Goal: Task Accomplishment & Management: Use online tool/utility

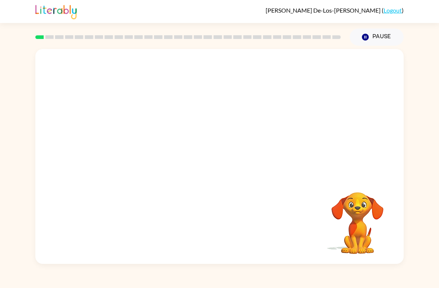
click at [402, 83] on div at bounding box center [219, 113] width 368 height 128
click at [415, 89] on div "Your browser must support playing .mp4 files to use Literably. Please try using…" at bounding box center [219, 155] width 439 height 219
click at [407, 85] on div "Your browser must support playing .mp4 files to use Literably. Please try using…" at bounding box center [219, 155] width 439 height 219
click at [394, 87] on div at bounding box center [219, 113] width 368 height 128
click at [408, 97] on div "Your browser must support playing .mp4 files to use Literably. Please try using…" at bounding box center [219, 155] width 439 height 219
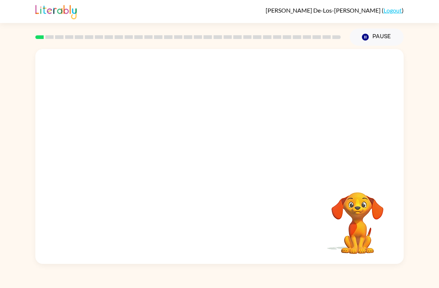
click at [404, 93] on div "Your browser must support playing .mp4 files to use Literably. Please try using…" at bounding box center [219, 155] width 439 height 219
click at [406, 90] on div "Your browser must support playing .mp4 files to use Literably. Please try using…" at bounding box center [219, 155] width 439 height 219
click at [405, 90] on div "Your browser must support playing .mp4 files to use Literably. Please try using…" at bounding box center [219, 155] width 439 height 219
click at [408, 86] on div "Your browser must support playing .mp4 files to use Literably. Please try using…" at bounding box center [219, 155] width 439 height 219
click at [409, 80] on div "Your browser must support playing .mp4 files to use Literably. Please try using…" at bounding box center [219, 155] width 439 height 219
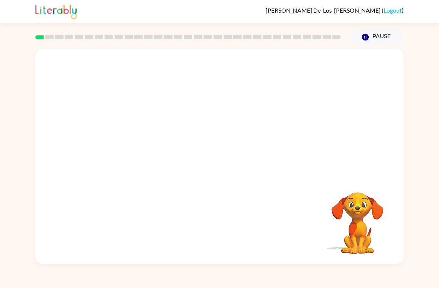
click at [398, 83] on div at bounding box center [219, 113] width 368 height 128
click at [392, 80] on div at bounding box center [219, 113] width 368 height 128
click at [396, 79] on div at bounding box center [219, 113] width 368 height 128
click at [406, 71] on div "Your browser must support playing .mp4 files to use Literably. Please try using…" at bounding box center [219, 155] width 439 height 219
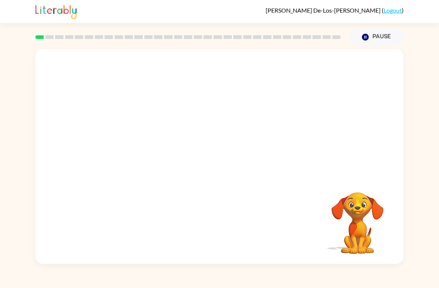
click at [409, 77] on div "Your browser must support playing .mp4 files to use Literably. Please try using…" at bounding box center [219, 155] width 439 height 219
click at [414, 74] on div "Your browser must support playing .mp4 files to use Literably. Please try using…" at bounding box center [219, 155] width 439 height 219
click at [416, 74] on div "Your browser must support playing .mp4 files to use Literably. Please try using…" at bounding box center [219, 155] width 439 height 219
click at [1, 48] on div "Your browser must support playing .mp4 files to use Literably. Please try using…" at bounding box center [219, 155] width 439 height 219
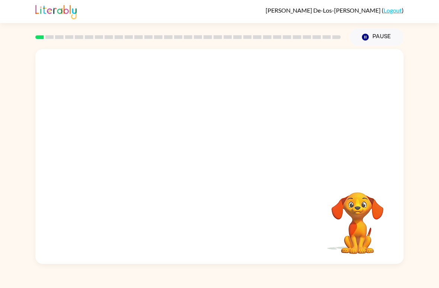
click at [420, 70] on div "Your browser must support playing .mp4 files to use Literably. Please try using…" at bounding box center [219, 155] width 439 height 219
click at [412, 74] on div "Your browser must support playing .mp4 files to use Literably. Please try using…" at bounding box center [219, 155] width 439 height 219
click at [406, 84] on div "Your browser must support playing .mp4 files to use Literably. Please try using…" at bounding box center [219, 155] width 439 height 219
click at [380, 98] on div at bounding box center [219, 113] width 368 height 128
click at [353, 198] on video "Your browser must support playing .mp4 files to use Literably. Please try using…" at bounding box center [357, 218] width 74 height 74
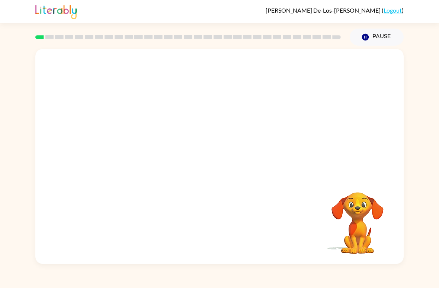
click at [362, 193] on video "Your browser must support playing .mp4 files to use Literably. Please try using…" at bounding box center [357, 218] width 74 height 74
click at [365, 187] on video "Your browser must support playing .mp4 files to use Literably. Please try using…" at bounding box center [357, 218] width 74 height 74
click at [361, 180] on div "Your browser must support playing .mp4 files to use Literably. Please try using…" at bounding box center [219, 156] width 368 height 215
click at [348, 145] on div at bounding box center [219, 113] width 368 height 128
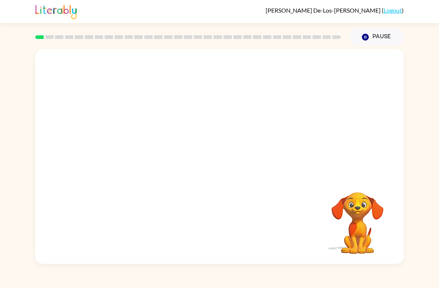
click at [331, 127] on div at bounding box center [219, 113] width 368 height 128
click at [333, 123] on div at bounding box center [219, 113] width 368 height 128
click at [356, 159] on div at bounding box center [219, 113] width 368 height 128
click at [400, 72] on video "Your browser must support playing .mp4 files to use Literably. Please try using…" at bounding box center [219, 113] width 368 height 128
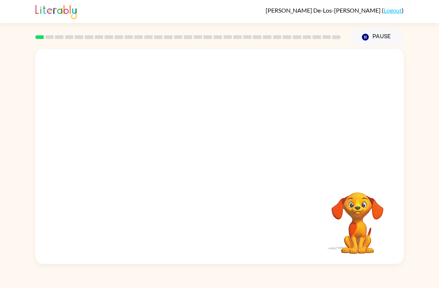
click at [413, 78] on div "Your browser must support playing .mp4 files to use Literably. Please try using…" at bounding box center [219, 155] width 439 height 219
click at [410, 85] on div "Your browser must support playing .mp4 files to use Literably. Please try using…" at bounding box center [219, 155] width 439 height 219
click at [427, 63] on div "Your browser must support playing .mp4 files to use Literably. Please try using…" at bounding box center [219, 155] width 439 height 219
click at [195, 115] on video "Your browser must support playing .mp4 files to use Literably. Please try using…" at bounding box center [219, 113] width 368 height 128
click at [200, 117] on video "Your browser must support playing .mp4 files to use Literably. Please try using…" at bounding box center [219, 113] width 368 height 128
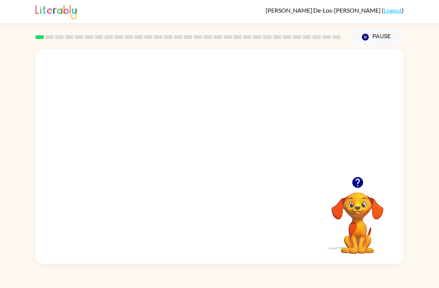
click at [310, 222] on div "Your browser must support playing .mp4 files to use Literably. Please try using…" at bounding box center [219, 156] width 368 height 215
click at [223, 169] on button "button" at bounding box center [220, 160] width 48 height 27
click at [233, 157] on div at bounding box center [219, 113] width 368 height 128
click at [357, 232] on video "Your browser must support playing .mp4 files to use Literably. Please try using…" at bounding box center [357, 218] width 74 height 74
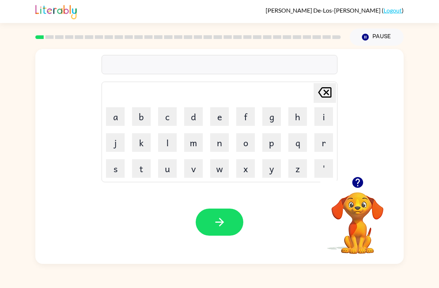
click at [139, 115] on button "b" at bounding box center [141, 116] width 19 height 19
click at [242, 143] on button "o" at bounding box center [245, 142] width 19 height 19
click at [324, 148] on button "r" at bounding box center [323, 142] width 19 height 19
click at [190, 113] on button "d" at bounding box center [193, 116] width 19 height 19
click at [221, 118] on button "e" at bounding box center [219, 116] width 19 height 19
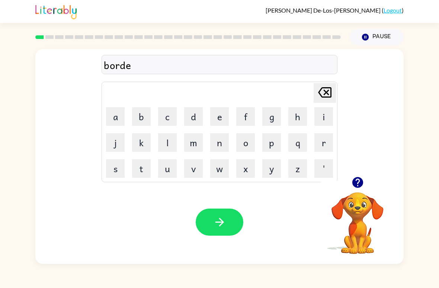
click at [319, 148] on button "r" at bounding box center [323, 142] width 19 height 19
click at [220, 229] on icon "button" at bounding box center [219, 222] width 13 height 13
click at [324, 148] on button "r" at bounding box center [323, 142] width 19 height 19
click at [250, 139] on button "o" at bounding box center [245, 142] width 19 height 19
click at [164, 167] on button "u" at bounding box center [167, 168] width 19 height 19
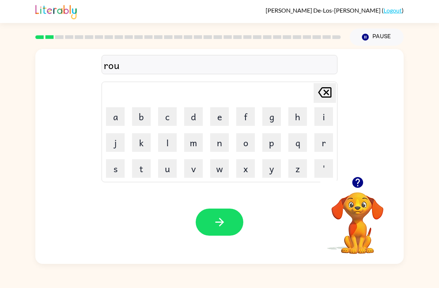
click at [220, 143] on button "n" at bounding box center [219, 142] width 19 height 19
click at [199, 114] on button "d" at bounding box center [193, 116] width 19 height 19
click at [233, 227] on button "button" at bounding box center [220, 222] width 48 height 27
click at [196, 142] on button "m" at bounding box center [193, 142] width 19 height 19
click at [119, 124] on button "a" at bounding box center [115, 116] width 19 height 19
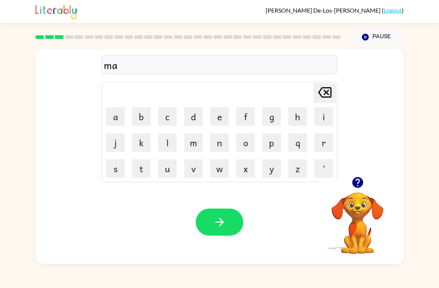
click at [171, 117] on button "c" at bounding box center [167, 116] width 19 height 19
click at [303, 117] on button "h" at bounding box center [297, 116] width 19 height 19
click at [323, 116] on button "i" at bounding box center [323, 116] width 19 height 19
click at [221, 144] on button "n" at bounding box center [219, 142] width 19 height 19
click at [223, 107] on button "e" at bounding box center [219, 116] width 19 height 19
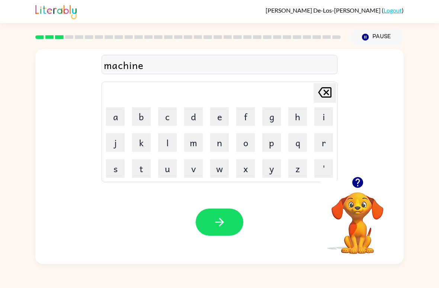
click at [211, 226] on button "button" at bounding box center [220, 222] width 48 height 27
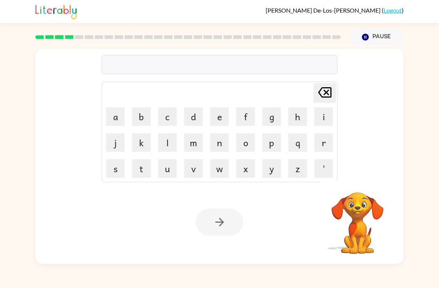
click at [143, 164] on button "t" at bounding box center [141, 168] width 19 height 19
click at [319, 145] on button "r" at bounding box center [323, 142] width 19 height 19
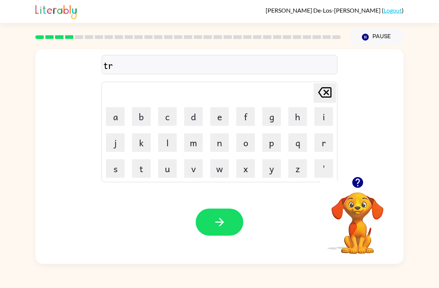
click at [117, 117] on button "a" at bounding box center [115, 116] width 19 height 19
click at [315, 116] on button "i" at bounding box center [323, 116] width 19 height 19
click at [217, 141] on button "n" at bounding box center [219, 142] width 19 height 19
click at [221, 226] on icon "button" at bounding box center [219, 222] width 13 height 13
click at [10, 265] on div "[PERSON_NAME]-[PERSON_NAME] ( Logout ) Pause Pause Delete Delete last character…" at bounding box center [219, 144] width 439 height 288
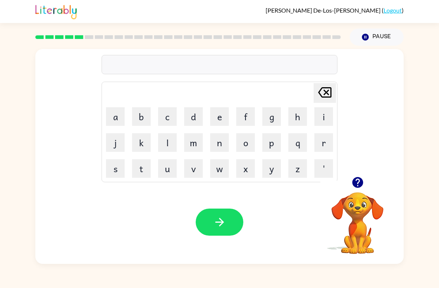
click at [361, 181] on icon "button" at bounding box center [357, 182] width 11 height 11
click at [362, 190] on button "button" at bounding box center [357, 182] width 19 height 19
click at [195, 115] on button "d" at bounding box center [193, 116] width 19 height 19
click at [325, 113] on button "i" at bounding box center [323, 116] width 19 height 19
click at [247, 112] on button "f" at bounding box center [245, 116] width 19 height 19
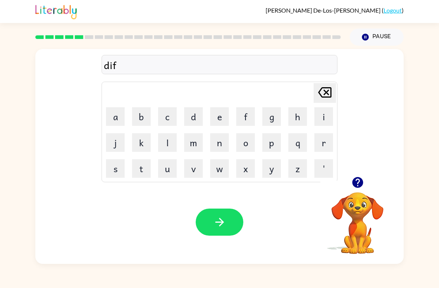
click at [213, 118] on button "e" at bounding box center [219, 116] width 19 height 19
click at [217, 139] on button "n" at bounding box center [219, 142] width 19 height 19
click at [173, 112] on button "c" at bounding box center [167, 116] width 19 height 19
click at [225, 117] on button "e" at bounding box center [219, 116] width 19 height 19
click at [319, 95] on icon "[PERSON_NAME] last character input" at bounding box center [325, 93] width 18 height 18
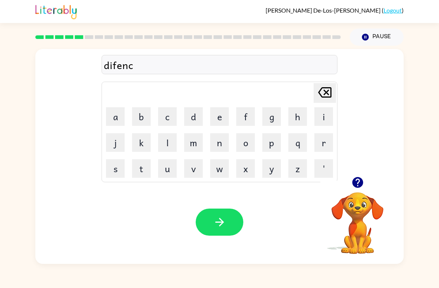
click at [322, 117] on button "i" at bounding box center [323, 116] width 19 height 19
click at [195, 168] on button "v" at bounding box center [193, 168] width 19 height 19
click at [220, 112] on button "e" at bounding box center [219, 116] width 19 height 19
click at [220, 221] on icon "button" at bounding box center [219, 222] width 9 height 9
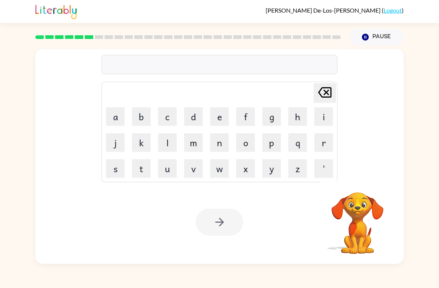
click at [190, 166] on button "v" at bounding box center [193, 168] width 19 height 19
click at [114, 112] on button "a" at bounding box center [115, 116] width 19 height 19
click at [170, 110] on button "c" at bounding box center [167, 116] width 19 height 19
click at [115, 165] on button "s" at bounding box center [115, 168] width 19 height 19
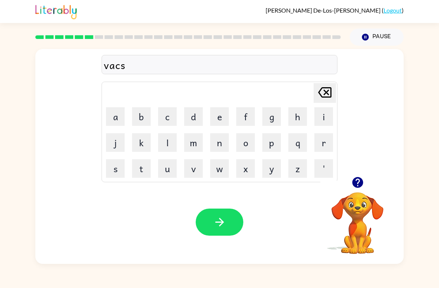
click at [321, 90] on icon "[PERSON_NAME] last character input" at bounding box center [325, 93] width 18 height 18
click at [122, 112] on button "a" at bounding box center [115, 116] width 19 height 19
click at [143, 170] on button "t" at bounding box center [141, 168] width 19 height 19
click at [323, 119] on button "i" at bounding box center [323, 116] width 19 height 19
click at [245, 145] on button "o" at bounding box center [245, 142] width 19 height 19
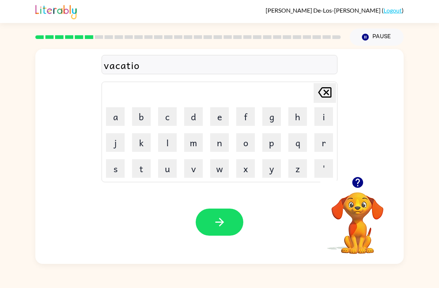
click at [218, 147] on button "n" at bounding box center [219, 142] width 19 height 19
click at [228, 223] on button "button" at bounding box center [220, 222] width 48 height 27
click at [272, 143] on button "p" at bounding box center [271, 142] width 19 height 19
click at [165, 170] on button "u" at bounding box center [167, 168] width 19 height 19
click at [141, 172] on button "t" at bounding box center [141, 168] width 19 height 19
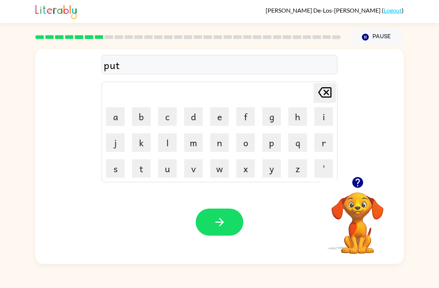
click at [141, 171] on button "t" at bounding box center [141, 168] width 19 height 19
click at [167, 138] on button "l" at bounding box center [167, 142] width 19 height 19
click at [211, 117] on button "e" at bounding box center [219, 116] width 19 height 19
click at [229, 230] on button "button" at bounding box center [220, 222] width 48 height 27
click at [321, 117] on button "i" at bounding box center [323, 116] width 19 height 19
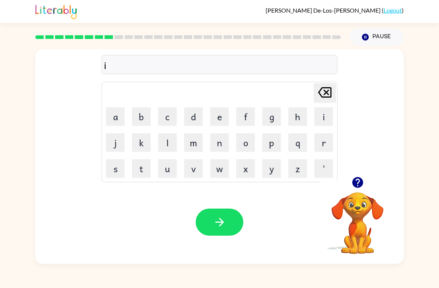
click at [320, 144] on button "r" at bounding box center [323, 142] width 19 height 19
click at [108, 124] on button "a" at bounding box center [115, 116] width 19 height 19
click at [175, 107] on button "c" at bounding box center [167, 116] width 19 height 19
click at [167, 141] on button "l" at bounding box center [167, 142] width 19 height 19
click at [217, 120] on button "e" at bounding box center [219, 116] width 19 height 19
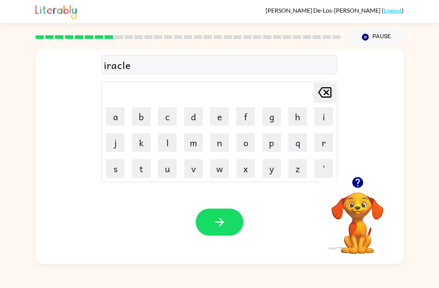
click at [324, 94] on icon at bounding box center [324, 92] width 13 height 10
click at [322, 95] on icon at bounding box center [324, 92] width 13 height 10
click at [326, 100] on icon "[PERSON_NAME] last character input" at bounding box center [325, 93] width 18 height 18
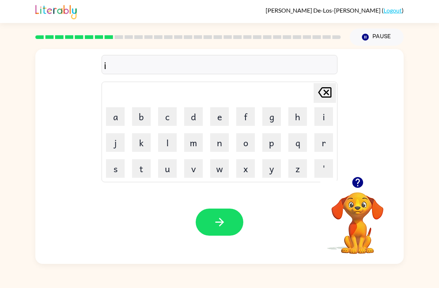
click at [325, 100] on icon "[PERSON_NAME] last character input" at bounding box center [325, 93] width 18 height 18
click at [198, 140] on button "m" at bounding box center [193, 142] width 19 height 19
click at [315, 122] on button "i" at bounding box center [323, 116] width 19 height 19
click at [320, 143] on button "r" at bounding box center [323, 142] width 19 height 19
click at [110, 125] on button "a" at bounding box center [115, 116] width 19 height 19
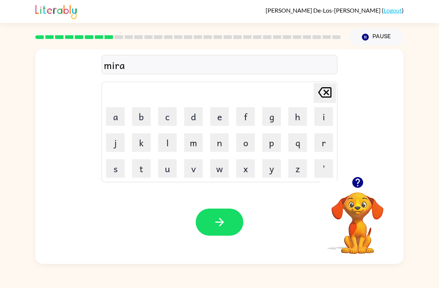
click at [167, 118] on button "c" at bounding box center [167, 116] width 19 height 19
click at [167, 141] on button "l" at bounding box center [167, 142] width 19 height 19
click at [219, 104] on table "[PERSON_NAME] last character input a b c d e f g h i j k l m n o p q r s t u v …" at bounding box center [219, 132] width 235 height 100
click at [216, 120] on button "e" at bounding box center [219, 116] width 19 height 19
click at [219, 225] on icon "button" at bounding box center [219, 222] width 13 height 13
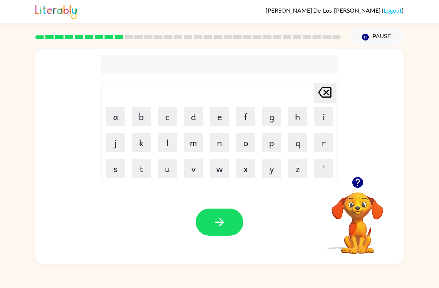
click at [201, 147] on button "m" at bounding box center [193, 142] width 19 height 19
click at [319, 118] on button "i" at bounding box center [323, 116] width 19 height 19
click at [194, 116] on button "d" at bounding box center [193, 116] width 19 height 19
click at [196, 144] on button "m" at bounding box center [193, 142] width 19 height 19
click at [246, 141] on button "o" at bounding box center [245, 142] width 19 height 19
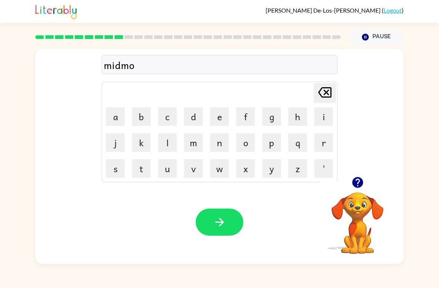
click at [319, 141] on button "r" at bounding box center [323, 142] width 19 height 19
click at [230, 133] on td "n" at bounding box center [219, 142] width 25 height 25
click at [319, 115] on button "i" at bounding box center [323, 116] width 19 height 19
click at [326, 91] on icon at bounding box center [324, 92] width 13 height 10
click at [221, 138] on button "n" at bounding box center [219, 142] width 19 height 19
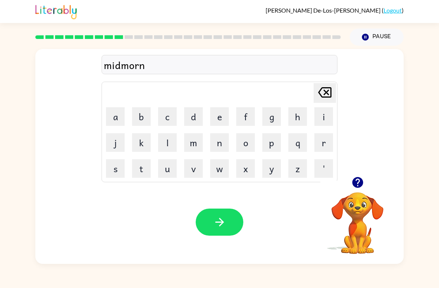
click at [324, 114] on button "i" at bounding box center [323, 116] width 19 height 19
click at [224, 139] on button "n" at bounding box center [219, 142] width 19 height 19
click at [323, 117] on button "i" at bounding box center [323, 116] width 19 height 19
click at [320, 90] on icon "[PERSON_NAME] last character input" at bounding box center [325, 93] width 18 height 18
click at [268, 125] on button "g" at bounding box center [271, 116] width 19 height 19
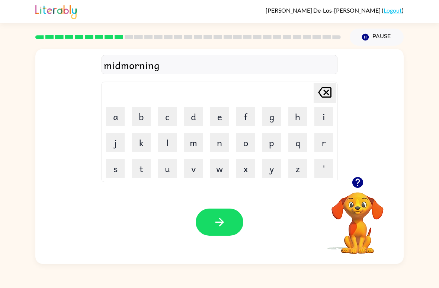
click at [232, 214] on button "button" at bounding box center [220, 222] width 48 height 27
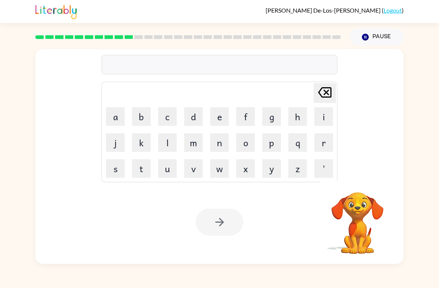
click at [196, 110] on button "d" at bounding box center [193, 116] width 19 height 19
click at [323, 113] on button "i" at bounding box center [323, 116] width 19 height 19
click at [110, 165] on button "s" at bounding box center [115, 168] width 19 height 19
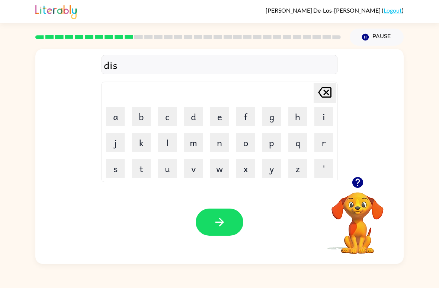
click at [138, 172] on button "t" at bounding box center [141, 168] width 19 height 19
click at [314, 146] on button "r" at bounding box center [323, 142] width 19 height 19
click at [172, 166] on button "u" at bounding box center [167, 168] width 19 height 19
click at [118, 168] on button "s" at bounding box center [115, 168] width 19 height 19
click at [146, 163] on button "t" at bounding box center [141, 168] width 19 height 19
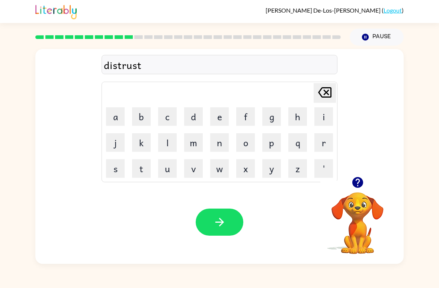
click at [209, 236] on button "button" at bounding box center [220, 222] width 48 height 27
click at [364, 189] on icon "button" at bounding box center [357, 182] width 13 height 13
click at [326, 146] on button "r" at bounding box center [323, 142] width 19 height 19
click at [245, 141] on button "o" at bounding box center [245, 142] width 19 height 19
click at [197, 107] on button "d" at bounding box center [193, 116] width 19 height 19
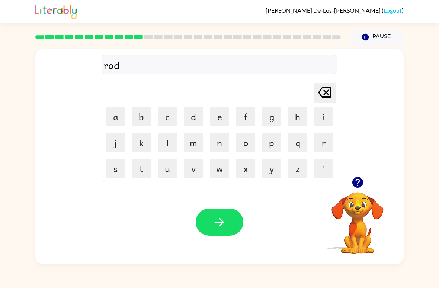
click at [225, 116] on button "e" at bounding box center [219, 116] width 19 height 19
click at [231, 218] on button "button" at bounding box center [220, 222] width 48 height 27
click at [167, 175] on button "u" at bounding box center [167, 168] width 19 height 19
click at [275, 144] on button "p" at bounding box center [271, 142] width 19 height 19
click at [273, 122] on button "g" at bounding box center [271, 116] width 19 height 19
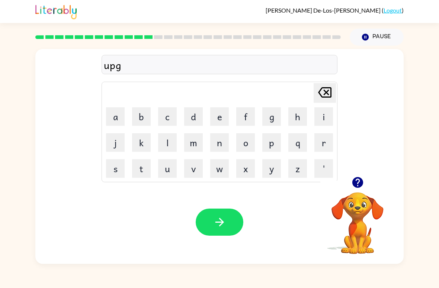
click at [318, 149] on button "r" at bounding box center [323, 142] width 19 height 19
click at [199, 113] on button "d" at bounding box center [193, 116] width 19 height 19
click at [228, 117] on button "e" at bounding box center [219, 116] width 19 height 19
click at [322, 93] on icon "[PERSON_NAME] last character input" at bounding box center [325, 93] width 18 height 18
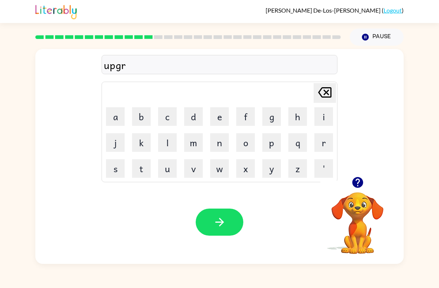
click at [328, 95] on icon "[PERSON_NAME] last character input" at bounding box center [325, 93] width 18 height 18
click at [332, 133] on td "r" at bounding box center [323, 142] width 25 height 25
click at [315, 143] on button "r" at bounding box center [323, 142] width 19 height 19
click at [114, 120] on button "a" at bounding box center [115, 116] width 19 height 19
click at [195, 116] on button "d" at bounding box center [193, 116] width 19 height 19
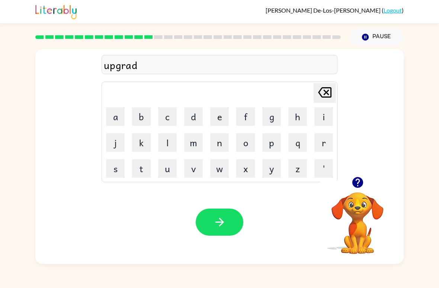
click at [213, 121] on button "e" at bounding box center [219, 116] width 19 height 19
click at [220, 213] on button "button" at bounding box center [220, 222] width 48 height 27
click at [360, 182] on icon "button" at bounding box center [357, 182] width 11 height 11
click at [192, 138] on button "m" at bounding box center [193, 142] width 19 height 19
click at [190, 113] on button "d" at bounding box center [193, 116] width 19 height 19
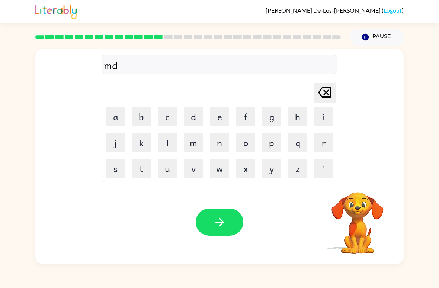
click at [219, 152] on button "n" at bounding box center [219, 142] width 19 height 19
click at [217, 121] on button "e" at bounding box center [219, 116] width 19 height 19
click at [118, 169] on button "s" at bounding box center [115, 168] width 19 height 19
click at [329, 93] on icon at bounding box center [324, 92] width 13 height 10
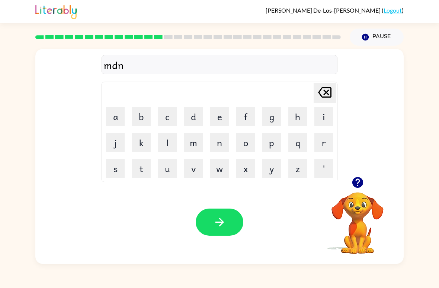
click at [330, 92] on icon "[PERSON_NAME] last character input" at bounding box center [325, 93] width 18 height 18
click at [109, 119] on button "a" at bounding box center [115, 116] width 19 height 19
click at [195, 113] on button "d" at bounding box center [193, 116] width 19 height 19
click at [228, 135] on button "n" at bounding box center [219, 142] width 19 height 19
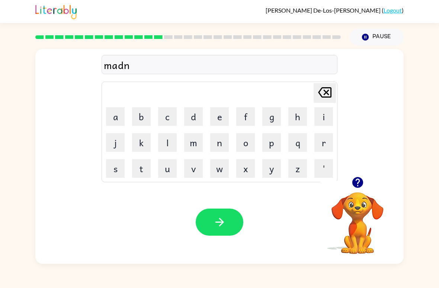
click at [226, 123] on button "e" at bounding box center [219, 116] width 19 height 19
click at [117, 172] on button "s" at bounding box center [115, 168] width 19 height 19
click at [231, 236] on button "button" at bounding box center [220, 222] width 48 height 27
click at [357, 181] on icon "button" at bounding box center [357, 182] width 11 height 11
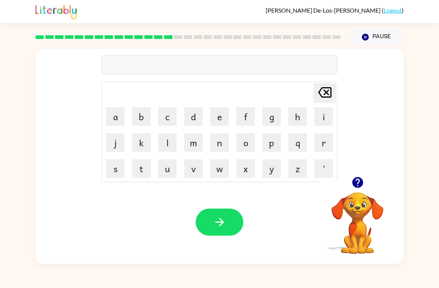
click at [148, 121] on button "b" at bounding box center [141, 116] width 19 height 19
click at [243, 141] on button "o" at bounding box center [245, 142] width 19 height 19
click at [169, 171] on button "u" at bounding box center [167, 168] width 19 height 19
click at [219, 145] on button "n" at bounding box center [219, 142] width 19 height 19
click at [168, 166] on button "u" at bounding box center [167, 168] width 19 height 19
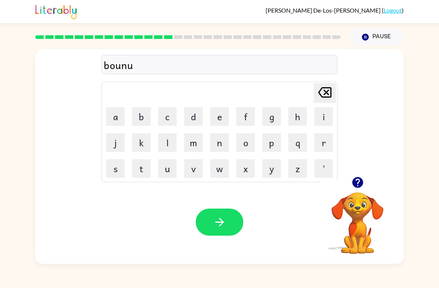
click at [118, 170] on button "s" at bounding box center [115, 168] width 19 height 19
click at [225, 217] on icon "button" at bounding box center [219, 222] width 13 height 13
click at [115, 170] on button "s" at bounding box center [115, 168] width 19 height 19
click at [169, 172] on button "u" at bounding box center [167, 168] width 19 height 19
click at [244, 143] on button "o" at bounding box center [245, 142] width 19 height 19
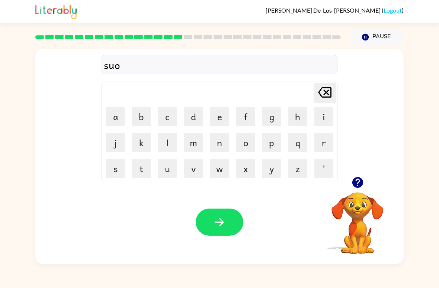
click at [322, 95] on icon at bounding box center [324, 92] width 13 height 10
click at [3, 132] on div "s [PERSON_NAME] last character input a b c d e f g h i j k l m n o p q r s t u …" at bounding box center [219, 155] width 439 height 219
click at [195, 174] on button "v" at bounding box center [193, 168] width 19 height 19
click at [322, 99] on icon "[PERSON_NAME] last character input" at bounding box center [325, 93] width 18 height 18
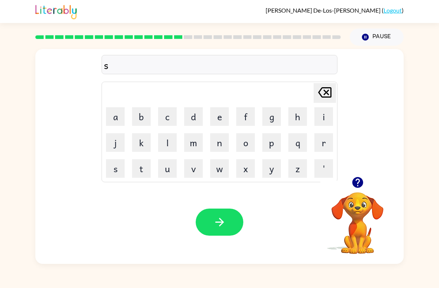
click at [223, 169] on button "w" at bounding box center [219, 168] width 19 height 19
click at [249, 148] on button "o" at bounding box center [245, 142] width 19 height 19
click at [323, 139] on button "r" at bounding box center [323, 142] width 19 height 19
click at [195, 139] on button "m" at bounding box center [193, 142] width 19 height 19
click at [228, 220] on button "button" at bounding box center [220, 222] width 48 height 27
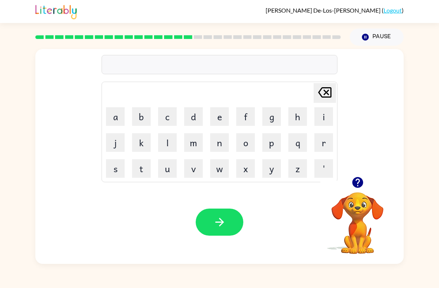
click at [359, 178] on icon "button" at bounding box center [357, 182] width 13 height 13
click at [361, 183] on icon "button" at bounding box center [357, 182] width 11 height 11
click at [320, 140] on button "r" at bounding box center [323, 142] width 19 height 19
click at [110, 111] on button "a" at bounding box center [115, 116] width 19 height 19
click at [195, 135] on button "m" at bounding box center [193, 142] width 19 height 19
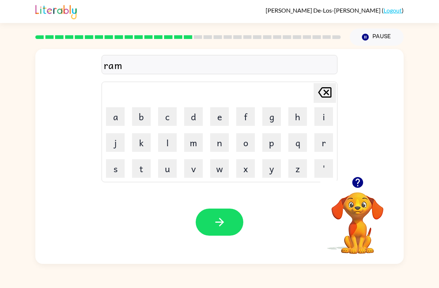
click at [230, 223] on button "button" at bounding box center [220, 222] width 48 height 27
click at [359, 174] on button "button" at bounding box center [357, 182] width 19 height 19
click at [140, 125] on button "b" at bounding box center [141, 116] width 19 height 19
click at [314, 138] on button "r" at bounding box center [323, 142] width 19 height 19
click at [326, 121] on button "i" at bounding box center [323, 116] width 19 height 19
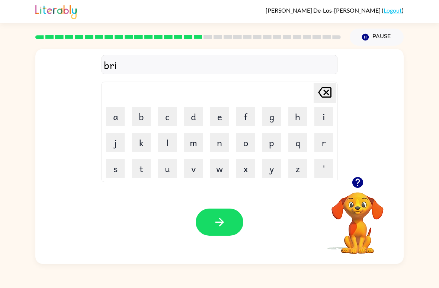
click at [199, 142] on button "m" at bounding box center [193, 142] width 19 height 19
click at [327, 112] on button "i" at bounding box center [323, 116] width 19 height 19
click at [244, 170] on button "x" at bounding box center [245, 168] width 19 height 19
click at [324, 102] on div "[PERSON_NAME] last character input" at bounding box center [325, 93] width 18 height 19
click at [221, 140] on button "n" at bounding box center [219, 142] width 19 height 19
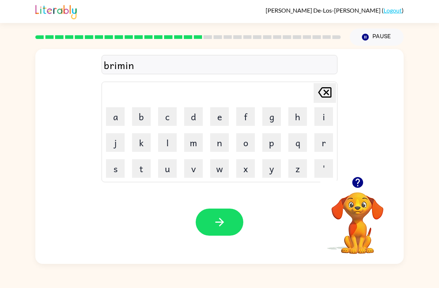
click at [278, 121] on button "g" at bounding box center [271, 116] width 19 height 19
click at [228, 227] on button "button" at bounding box center [220, 222] width 48 height 27
click at [353, 188] on icon "button" at bounding box center [357, 182] width 13 height 13
click at [322, 145] on button "r" at bounding box center [323, 142] width 19 height 19
click at [326, 117] on button "i" at bounding box center [323, 116] width 19 height 19
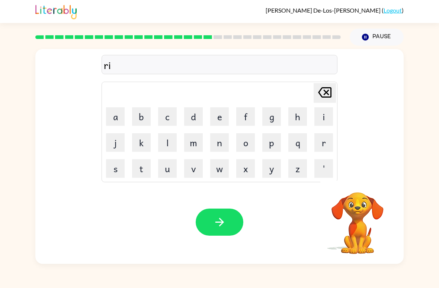
click at [123, 165] on button "s" at bounding box center [115, 168] width 19 height 19
click at [136, 150] on button "k" at bounding box center [141, 142] width 19 height 19
click at [316, 120] on button "i" at bounding box center [323, 116] width 19 height 19
click at [220, 117] on button "e" at bounding box center [219, 116] width 19 height 19
click at [124, 171] on button "s" at bounding box center [115, 168] width 19 height 19
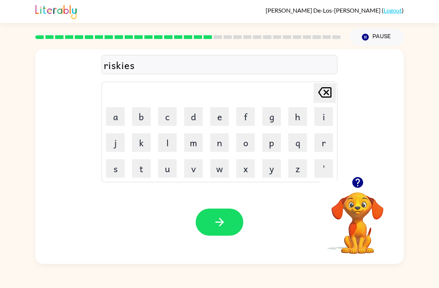
click at [144, 173] on button "t" at bounding box center [141, 168] width 19 height 19
click at [238, 228] on button "button" at bounding box center [220, 222] width 48 height 27
click at [252, 144] on button "o" at bounding box center [245, 142] width 19 height 19
click at [326, 141] on button "r" at bounding box center [323, 142] width 19 height 19
click at [164, 119] on button "c" at bounding box center [167, 116] width 19 height 19
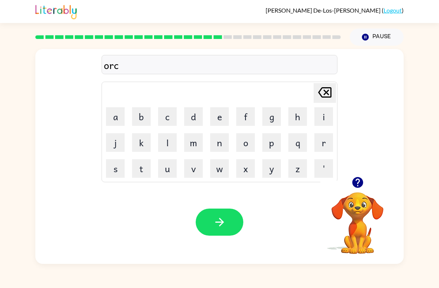
click at [213, 172] on button "w" at bounding box center [219, 168] width 19 height 19
click at [121, 119] on button "a" at bounding box center [115, 116] width 19 height 19
click at [267, 175] on button "y" at bounding box center [271, 168] width 19 height 19
click at [220, 224] on icon "button" at bounding box center [219, 222] width 13 height 13
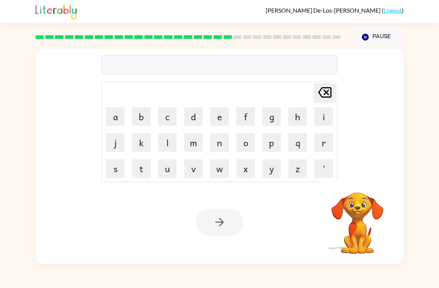
click at [435, 74] on div "[PERSON_NAME] last character input a b c d e f g h i j k l m n o p q r s t u v …" at bounding box center [219, 155] width 439 height 219
click at [240, 119] on button "f" at bounding box center [245, 116] width 19 height 19
click at [247, 148] on button "o" at bounding box center [245, 142] width 19 height 19
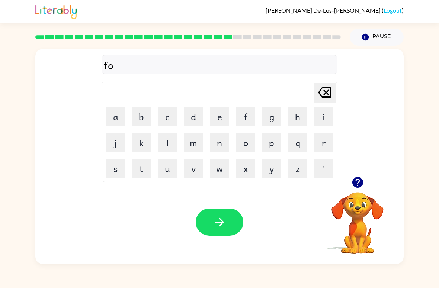
click at [169, 147] on button "l" at bounding box center [167, 142] width 19 height 19
click at [169, 146] on button "l" at bounding box center [167, 142] width 19 height 19
click at [246, 141] on button "o" at bounding box center [245, 142] width 19 height 19
click at [225, 176] on button "w" at bounding box center [219, 168] width 19 height 19
click at [218, 228] on icon "button" at bounding box center [219, 222] width 13 height 13
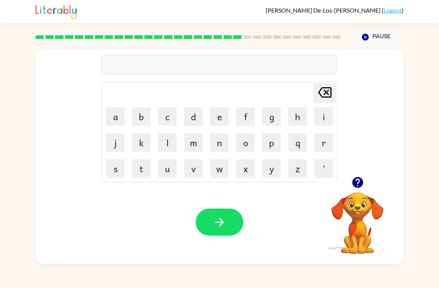
click at [123, 169] on button "s" at bounding box center [115, 168] width 19 height 19
click at [223, 123] on button "e" at bounding box center [219, 116] width 19 height 19
click at [219, 138] on button "n" at bounding box center [219, 142] width 19 height 19
click at [188, 120] on button "d" at bounding box center [193, 116] width 19 height 19
click at [117, 115] on button "a" at bounding box center [115, 116] width 19 height 19
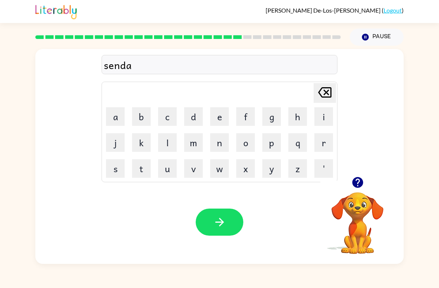
click at [271, 148] on button "p" at bounding box center [271, 142] width 19 height 19
click at [220, 120] on button "e" at bounding box center [219, 116] width 19 height 19
click at [190, 123] on button "d" at bounding box center [193, 116] width 19 height 19
click at [233, 223] on button "button" at bounding box center [220, 222] width 48 height 27
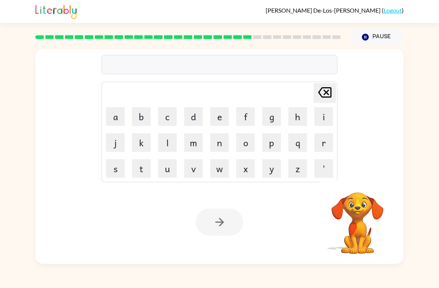
click at [130, 169] on td "t" at bounding box center [141, 168] width 25 height 25
click at [116, 168] on button "s" at bounding box center [115, 168] width 19 height 19
click at [355, 181] on icon "button" at bounding box center [357, 182] width 11 height 11
click at [119, 165] on button "s" at bounding box center [115, 168] width 19 height 19
click at [167, 171] on button "u" at bounding box center [167, 168] width 19 height 19
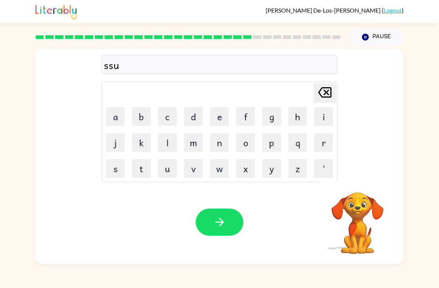
click at [123, 168] on button "s" at bounding box center [115, 168] width 19 height 19
click at [110, 117] on button "a" at bounding box center [115, 116] width 19 height 19
click at [332, 115] on button "i" at bounding box center [323, 116] width 19 height 19
click at [217, 141] on button "n" at bounding box center [219, 142] width 19 height 19
click at [315, 76] on div "ssusain [PERSON_NAME] last character input a b c d e f g h i j k l m n o p q r …" at bounding box center [219, 113] width 236 height 139
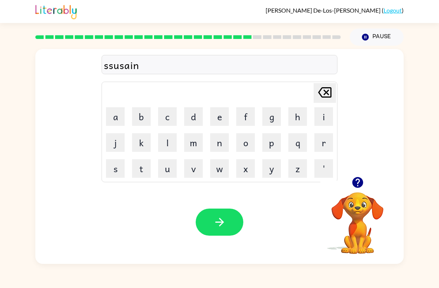
click at [315, 76] on div "ssusain [PERSON_NAME] last character input a b c d e f g h i j k l m n o p q r …" at bounding box center [219, 113] width 236 height 139
click at [317, 80] on div "ssusain [PERSON_NAME] last character input a b c d e f g h i j k l m n o p q r …" at bounding box center [219, 113] width 236 height 139
click at [326, 91] on icon "[PERSON_NAME] last character input" at bounding box center [325, 93] width 18 height 18
click at [326, 91] on icon at bounding box center [324, 92] width 13 height 10
click at [326, 90] on icon "[PERSON_NAME] last character input" at bounding box center [325, 93] width 18 height 18
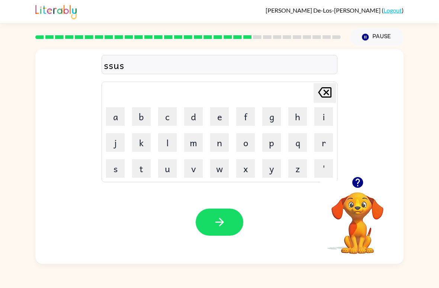
click at [325, 90] on icon "[PERSON_NAME] last character input" at bounding box center [325, 93] width 18 height 18
click at [325, 89] on icon "[PERSON_NAME] last character input" at bounding box center [325, 93] width 18 height 18
click at [167, 173] on button "u" at bounding box center [167, 168] width 19 height 19
click at [118, 170] on button "s" at bounding box center [115, 168] width 19 height 19
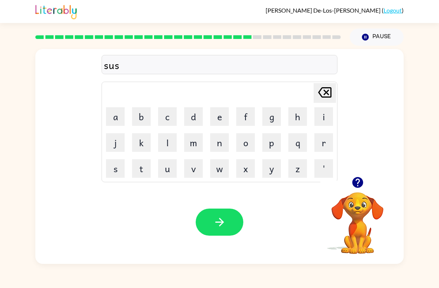
click at [141, 169] on button "t" at bounding box center [141, 168] width 19 height 19
click at [124, 107] on button "a" at bounding box center [115, 116] width 19 height 19
click at [319, 115] on button "i" at bounding box center [323, 116] width 19 height 19
click at [216, 139] on button "n" at bounding box center [219, 142] width 19 height 19
click at [230, 232] on button "button" at bounding box center [220, 222] width 48 height 27
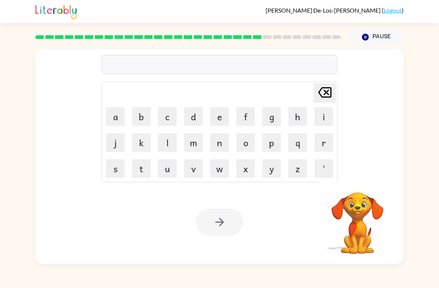
click at [254, 115] on button "f" at bounding box center [245, 116] width 19 height 19
click at [251, 143] on button "o" at bounding box center [245, 142] width 19 height 19
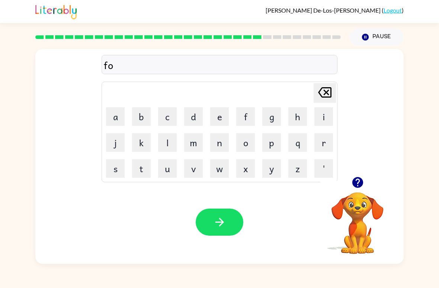
click at [322, 142] on button "r" at bounding box center [323, 142] width 19 height 19
click at [212, 166] on button "w" at bounding box center [219, 168] width 19 height 19
click at [112, 121] on button "a" at bounding box center [115, 116] width 19 height 19
click at [319, 145] on button "r" at bounding box center [323, 142] width 19 height 19
click at [198, 117] on button "d" at bounding box center [193, 116] width 19 height 19
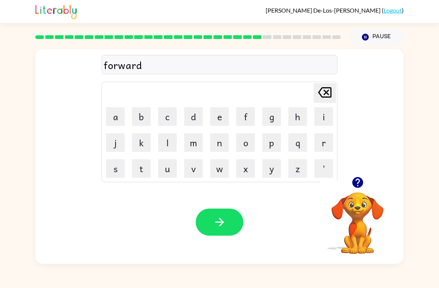
click at [215, 223] on icon "button" at bounding box center [219, 222] width 13 height 13
click at [321, 139] on button "r" at bounding box center [323, 142] width 19 height 19
click at [219, 121] on button "e" at bounding box center [219, 116] width 19 height 19
click at [167, 149] on button "l" at bounding box center [167, 142] width 19 height 19
click at [115, 118] on button "a" at bounding box center [115, 116] width 19 height 19
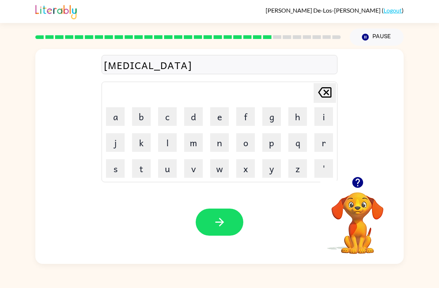
click at [36, 206] on div "Your browser must support playing .mp4 files to use Literably. Please try using…" at bounding box center [219, 223] width 368 height 84
click at [138, 166] on button "t" at bounding box center [141, 168] width 19 height 19
click at [219, 115] on button "e" at bounding box center [219, 116] width 19 height 19
click at [190, 124] on button "d" at bounding box center [193, 116] width 19 height 19
click at [241, 222] on button "button" at bounding box center [220, 222] width 48 height 27
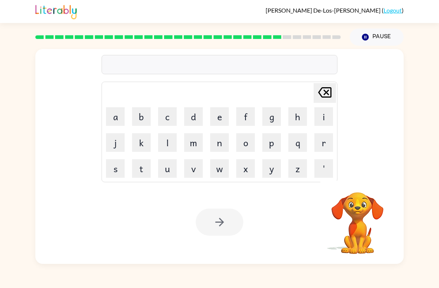
click at [276, 118] on button "g" at bounding box center [271, 116] width 19 height 19
click at [243, 145] on button "o" at bounding box center [245, 142] width 19 height 19
click at [142, 116] on button "b" at bounding box center [141, 116] width 19 height 19
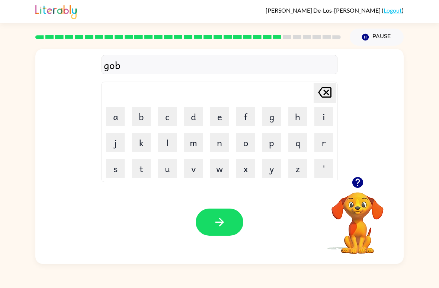
click at [20, 221] on div "gob Delete Delete last character input a b c d e f g h i j k l m n o p q r s t …" at bounding box center [219, 155] width 439 height 219
click at [174, 142] on button "l" at bounding box center [167, 142] width 19 height 19
click at [219, 139] on button "n" at bounding box center [219, 142] width 19 height 19
click at [318, 101] on icon "[PERSON_NAME] last character input" at bounding box center [325, 93] width 18 height 18
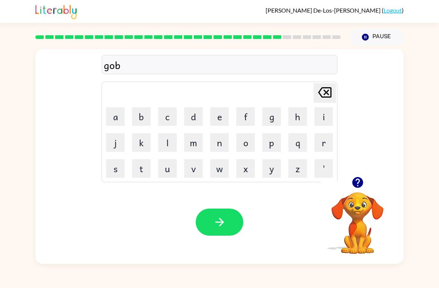
click at [167, 143] on button "l" at bounding box center [167, 142] width 19 height 19
click at [331, 118] on button "i" at bounding box center [323, 116] width 19 height 19
click at [220, 147] on button "n" at bounding box center [219, 142] width 19 height 19
click at [226, 226] on icon "button" at bounding box center [219, 222] width 13 height 13
click at [361, 181] on icon "button" at bounding box center [357, 182] width 11 height 11
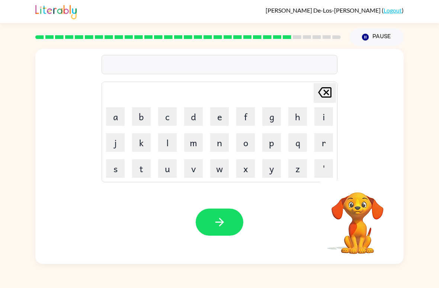
click at [173, 150] on button "l" at bounding box center [167, 142] width 19 height 19
click at [168, 168] on button "u" at bounding box center [167, 168] width 19 height 19
click at [199, 138] on button "m" at bounding box center [193, 142] width 19 height 19
click at [142, 120] on button "b" at bounding box center [141, 116] width 19 height 19
click at [221, 118] on button "e" at bounding box center [219, 116] width 19 height 19
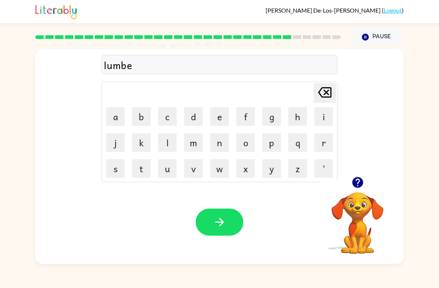
click at [330, 138] on button "r" at bounding box center [323, 142] width 19 height 19
click at [119, 141] on button "j" at bounding box center [115, 142] width 19 height 19
click at [123, 116] on button "a" at bounding box center [115, 116] width 19 height 19
click at [172, 114] on button "c" at bounding box center [167, 116] width 19 height 19
click at [149, 135] on button "k" at bounding box center [141, 142] width 19 height 19
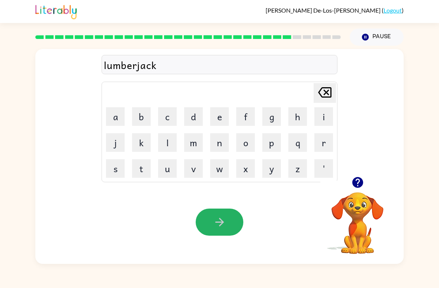
click at [229, 226] on button "button" at bounding box center [220, 222] width 48 height 27
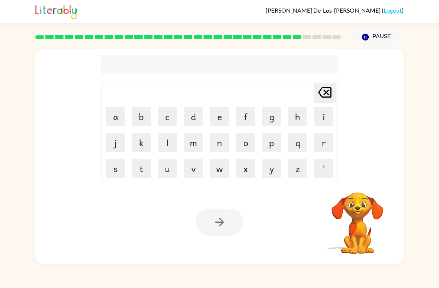
click at [280, 146] on button "p" at bounding box center [271, 142] width 19 height 19
click at [323, 125] on button "i" at bounding box center [323, 116] width 19 height 19
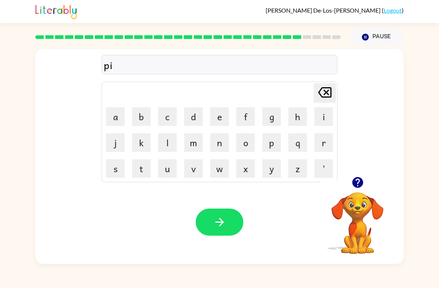
click at [322, 145] on button "r" at bounding box center [323, 142] width 19 height 19
click at [165, 116] on button "c" at bounding box center [167, 116] width 19 height 19
click at [220, 117] on button "e" at bounding box center [219, 116] width 19 height 19
click at [241, 217] on button "button" at bounding box center [220, 222] width 48 height 27
click at [149, 162] on button "t" at bounding box center [141, 168] width 19 height 19
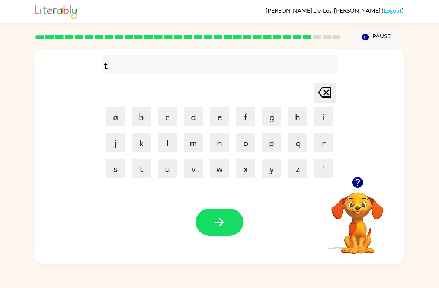
click at [328, 115] on button "i" at bounding box center [323, 116] width 19 height 19
click at [221, 139] on button "n" at bounding box center [219, 142] width 19 height 19
click at [330, 97] on icon "[PERSON_NAME] last character input" at bounding box center [325, 93] width 18 height 18
click at [306, 110] on button "h" at bounding box center [297, 116] width 19 height 19
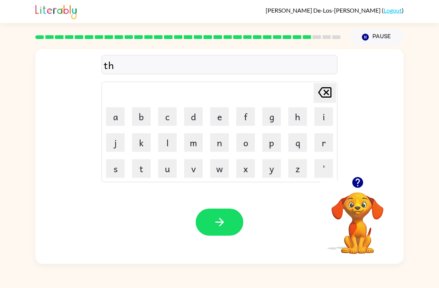
click at [321, 121] on button "i" at bounding box center [323, 116] width 19 height 19
click at [217, 143] on button "n" at bounding box center [219, 142] width 19 height 19
click at [221, 213] on button "button" at bounding box center [220, 222] width 48 height 27
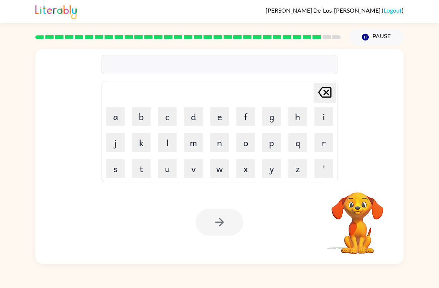
click at [119, 174] on button "s" at bounding box center [115, 168] width 19 height 19
click at [317, 113] on button "i" at bounding box center [323, 116] width 19 height 19
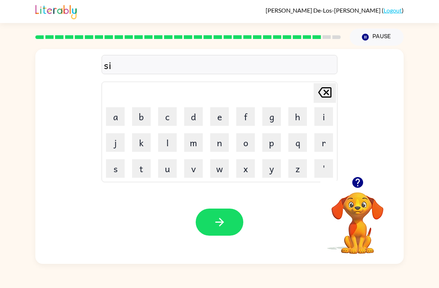
click at [162, 141] on button "l" at bounding box center [167, 142] width 19 height 19
click at [191, 176] on button "v" at bounding box center [193, 168] width 19 height 19
click at [218, 122] on button "e" at bounding box center [219, 116] width 19 height 19
click at [323, 138] on button "r" at bounding box center [323, 142] width 19 height 19
click at [216, 171] on button "w" at bounding box center [219, 168] width 19 height 19
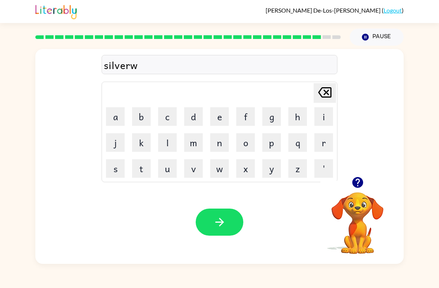
click at [212, 120] on button "e" at bounding box center [219, 116] width 19 height 19
click at [112, 116] on button "a" at bounding box center [115, 116] width 19 height 19
click at [324, 142] on button "r" at bounding box center [323, 142] width 19 height 19
click at [231, 221] on button "button" at bounding box center [220, 222] width 48 height 27
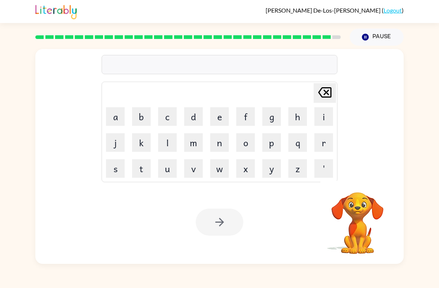
click at [168, 165] on button "u" at bounding box center [167, 168] width 19 height 19
click at [220, 137] on button "n" at bounding box center [219, 142] width 19 height 19
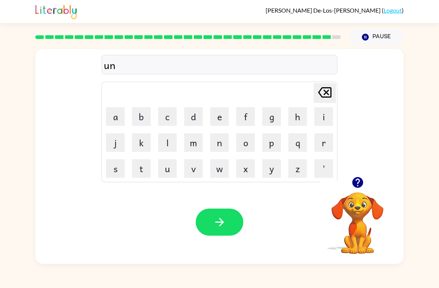
click at [123, 113] on button "a" at bounding box center [115, 116] width 19 height 19
click at [252, 114] on button "f" at bounding box center [245, 116] width 19 height 19
click at [324, 144] on button "r" at bounding box center [323, 142] width 19 height 19
click at [130, 106] on td "b" at bounding box center [141, 116] width 25 height 25
click at [117, 116] on button "a" at bounding box center [115, 116] width 19 height 19
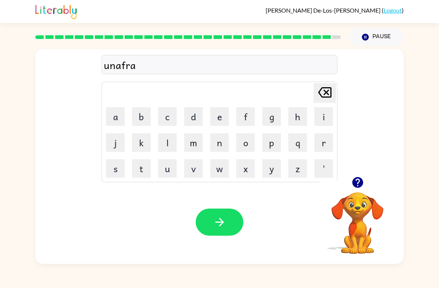
click at [323, 113] on button "i" at bounding box center [323, 116] width 19 height 19
click at [197, 119] on button "d" at bounding box center [193, 116] width 19 height 19
click at [227, 227] on button "button" at bounding box center [220, 222] width 48 height 27
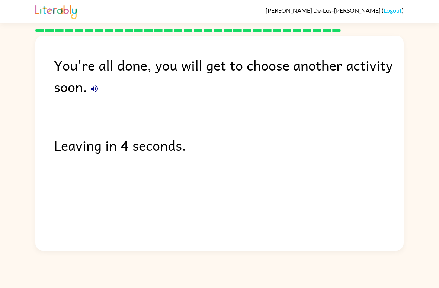
click at [352, 150] on div "Leaving in 4 seconds." at bounding box center [228, 146] width 349 height 22
click at [311, 190] on div "You're all done, you will get to choose another activity soon. Leaving in 3 sec…" at bounding box center [219, 142] width 368 height 212
click at [297, 205] on div "You're all done, you will get to choose another activity soon. Leaving in 3 sec…" at bounding box center [219, 142] width 368 height 212
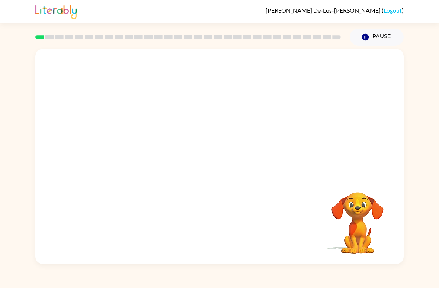
click at [128, 139] on video "Your browser must support playing .mp4 files to use Literably. Please try using…" at bounding box center [219, 113] width 368 height 128
click at [136, 139] on video "Your browser must support playing .mp4 files to use Literably. Please try using…" at bounding box center [219, 113] width 368 height 128
click at [122, 145] on video "Your browser must support playing .mp4 files to use Literably. Please try using…" at bounding box center [219, 113] width 368 height 128
click at [135, 141] on video "Your browser must support playing .mp4 files to use Literably. Please try using…" at bounding box center [219, 113] width 368 height 128
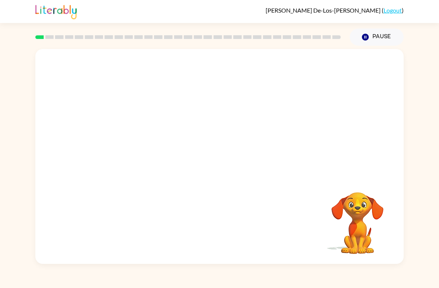
click at [133, 153] on video "Your browser must support playing .mp4 files to use Literably. Please try using…" at bounding box center [219, 113] width 368 height 128
click at [133, 152] on video "Your browser must support playing .mp4 files to use Literably. Please try using…" at bounding box center [219, 113] width 368 height 128
click at [130, 142] on video "Your browser must support playing .mp4 files to use Literably. Please try using…" at bounding box center [219, 113] width 368 height 128
click at [130, 139] on video "Your browser must support playing .mp4 files to use Literably. Please try using…" at bounding box center [219, 113] width 368 height 128
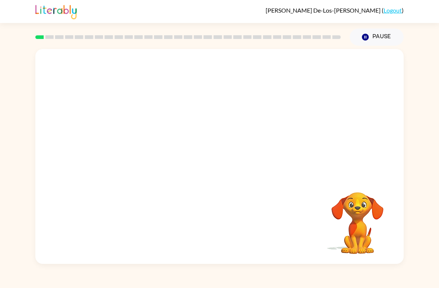
click at [109, 126] on video "Your browser must support playing .mp4 files to use Literably. Please try using…" at bounding box center [219, 113] width 368 height 128
click at [139, 149] on video "Your browser must support playing .mp4 files to use Literably. Please try using…" at bounding box center [219, 113] width 368 height 128
click at [364, 113] on video "Your browser must support playing .mp4 files to use Literably. Please try using…" at bounding box center [219, 113] width 368 height 128
click at [365, 125] on div at bounding box center [219, 156] width 368 height 215
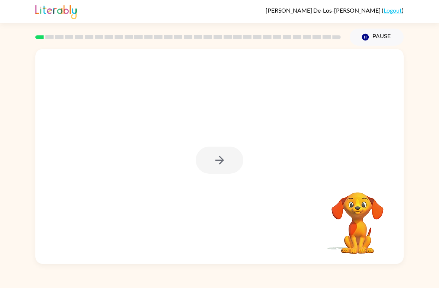
click at [326, 113] on div at bounding box center [219, 156] width 368 height 215
click at [297, 154] on div at bounding box center [219, 156] width 368 height 215
click at [198, 167] on button "button" at bounding box center [220, 160] width 48 height 27
click at [198, 166] on div at bounding box center [220, 160] width 48 height 27
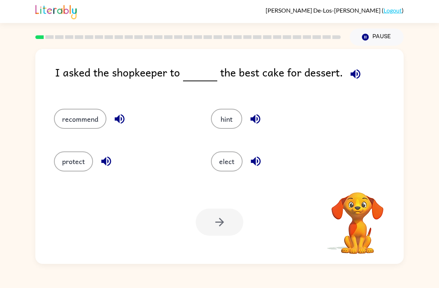
click at [357, 221] on video "Your browser must support playing .mp4 files to use Literably. Please try using…" at bounding box center [357, 218] width 74 height 74
click at [369, 205] on video "Your browser must support playing .mp4 files to use Literably. Please try using…" at bounding box center [357, 218] width 74 height 74
click at [367, 210] on video "Your browser must support playing .mp4 files to use Literably. Please try using…" at bounding box center [357, 218] width 74 height 74
click at [366, 210] on video "Your browser must support playing .mp4 files to use Literably. Please try using…" at bounding box center [357, 218] width 74 height 74
click at [351, 188] on video "Your browser must support playing .mp4 files to use Literably. Please try using…" at bounding box center [357, 218] width 74 height 74
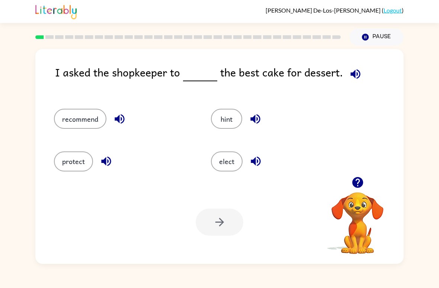
click at [90, 118] on button "recommend" at bounding box center [80, 119] width 52 height 20
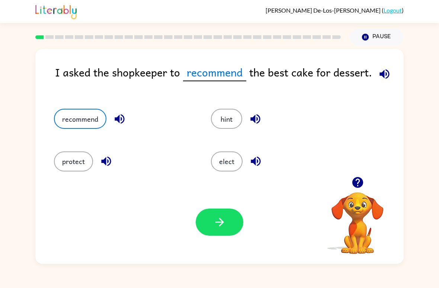
click at [219, 161] on button "elect" at bounding box center [227, 162] width 32 height 20
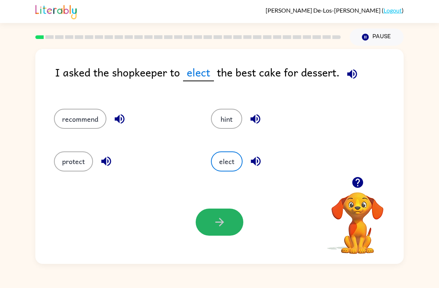
click at [234, 223] on button "button" at bounding box center [220, 222] width 48 height 27
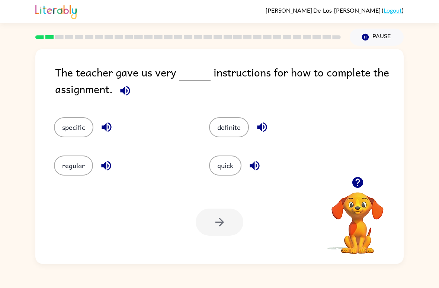
click at [78, 126] on button "specific" at bounding box center [73, 127] width 39 height 20
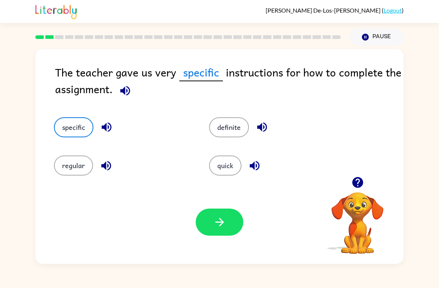
click at [225, 219] on icon "button" at bounding box center [219, 222] width 13 height 13
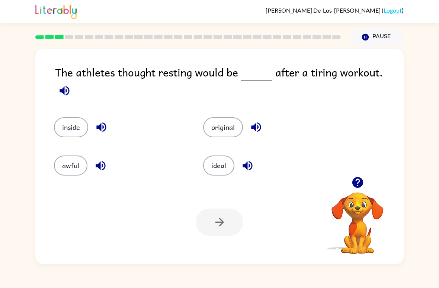
click at [61, 121] on button "inside" at bounding box center [71, 127] width 34 height 20
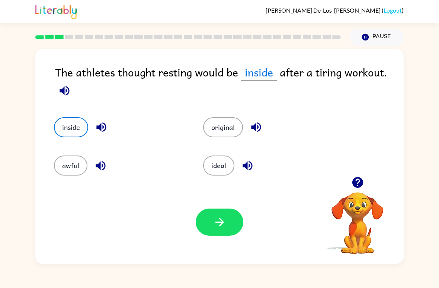
click at [238, 233] on button "button" at bounding box center [220, 222] width 48 height 27
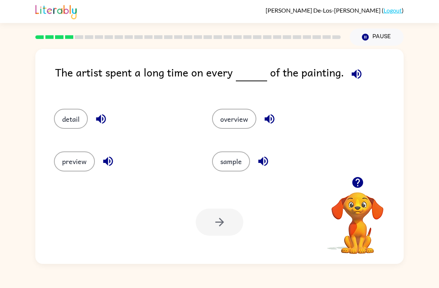
click at [57, 119] on button "detail" at bounding box center [71, 119] width 34 height 20
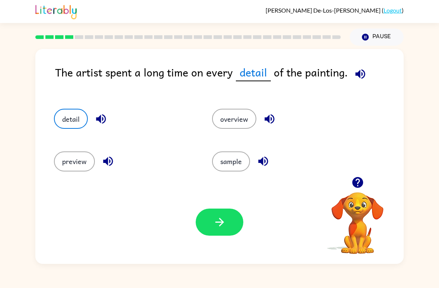
click at [225, 222] on icon "button" at bounding box center [219, 222] width 13 height 13
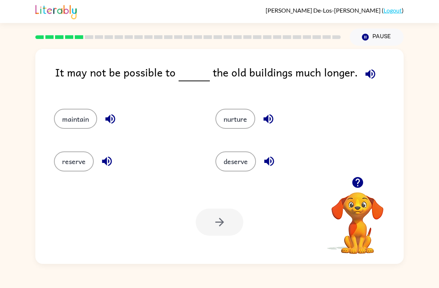
click at [72, 162] on button "reserve" at bounding box center [74, 162] width 40 height 20
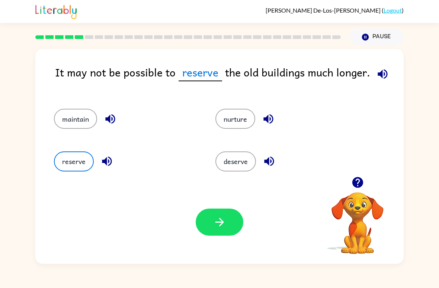
click at [197, 220] on button "button" at bounding box center [220, 222] width 48 height 27
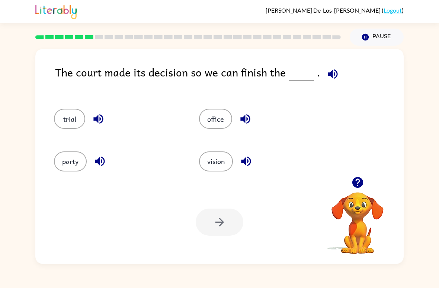
click at [65, 116] on button "trial" at bounding box center [69, 119] width 31 height 20
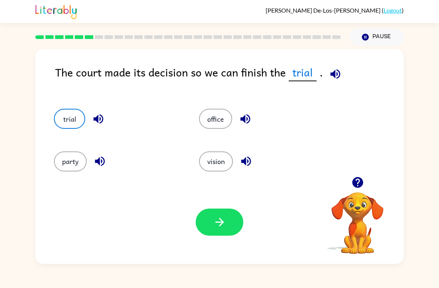
click at [229, 226] on button "button" at bounding box center [220, 222] width 48 height 27
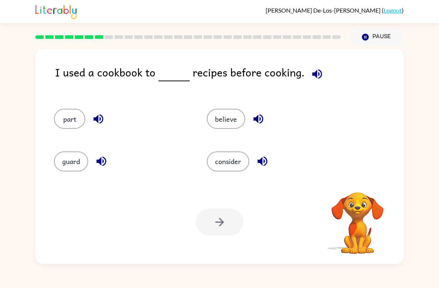
click at [368, 235] on video "Your browser must support playing .mp4 files to use Literably. Please try using…" at bounding box center [357, 218] width 74 height 74
click at [239, 163] on button "consider" at bounding box center [228, 162] width 42 height 20
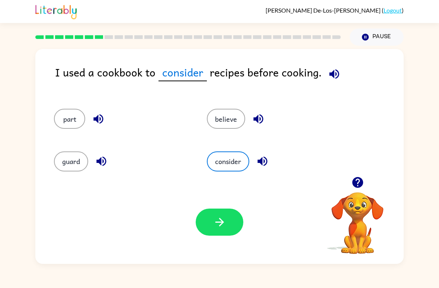
click at [221, 224] on icon "button" at bounding box center [219, 222] width 13 height 13
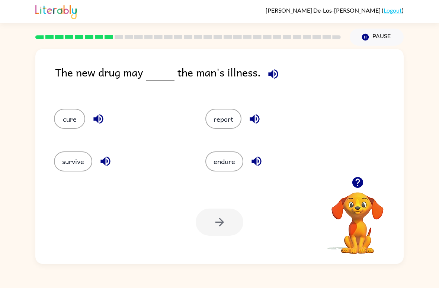
click at [74, 119] on button "cure" at bounding box center [69, 119] width 31 height 20
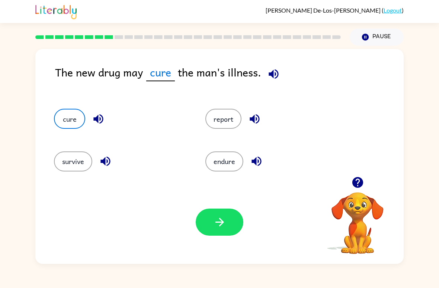
click at [216, 223] on icon "button" at bounding box center [219, 222] width 13 height 13
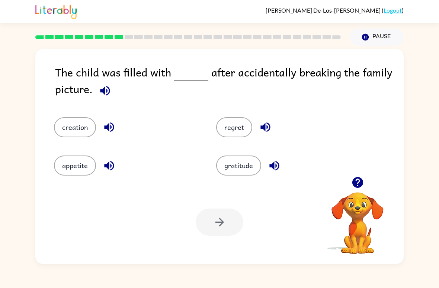
click at [245, 119] on button "regret" at bounding box center [234, 127] width 36 height 20
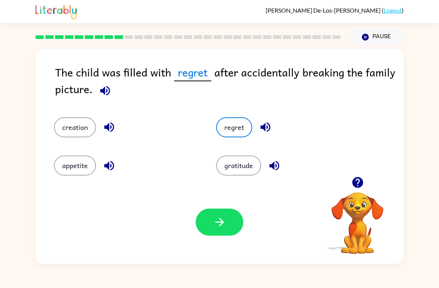
click at [231, 218] on button "button" at bounding box center [220, 222] width 48 height 27
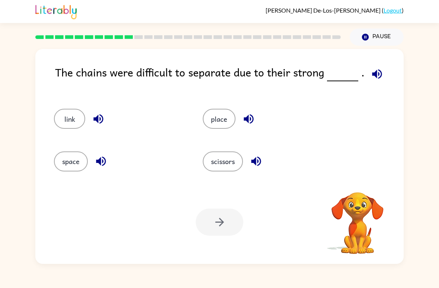
click at [390, 204] on video "Your browser must support playing .mp4 files to use Literably. Please try using…" at bounding box center [357, 218] width 74 height 74
click at [375, 211] on video "Your browser must support playing .mp4 files to use Literably. Please try using…" at bounding box center [357, 218] width 74 height 74
click at [372, 210] on video "Your browser must support playing .mp4 files to use Literably. Please try using…" at bounding box center [357, 218] width 74 height 74
click at [68, 126] on button "link" at bounding box center [69, 119] width 31 height 20
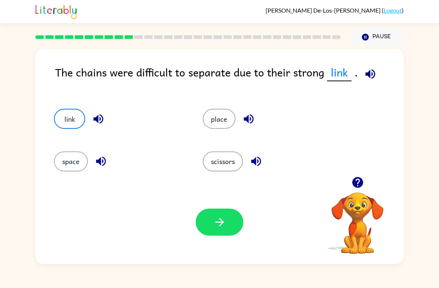
click at [230, 218] on button "button" at bounding box center [220, 222] width 48 height 27
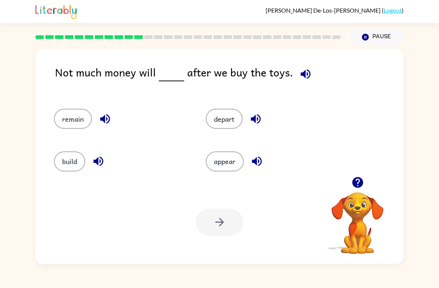
click at [236, 162] on button "appear" at bounding box center [225, 162] width 38 height 20
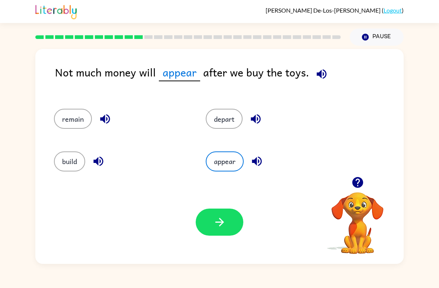
click at [229, 227] on button "button" at bounding box center [220, 222] width 48 height 27
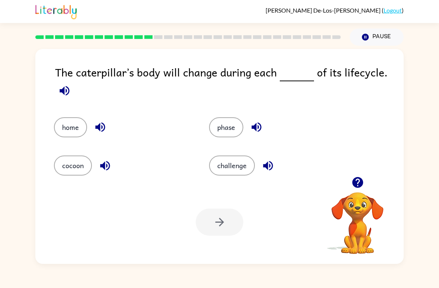
click at [215, 129] on button "phase" at bounding box center [226, 127] width 34 height 20
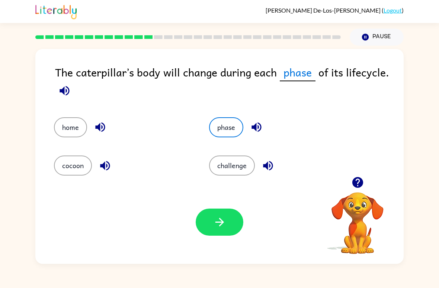
click at [219, 234] on button "button" at bounding box center [220, 222] width 48 height 27
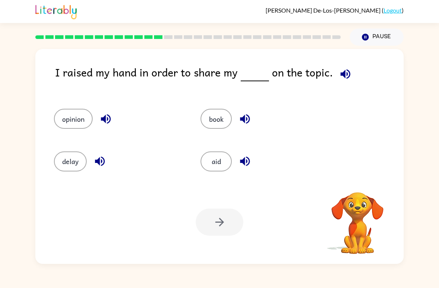
click at [352, 235] on video "Your browser must support playing .mp4 files to use Literably. Please try using…" at bounding box center [357, 218] width 74 height 74
click at [363, 207] on video "Your browser must support playing .mp4 files to use Literably. Please try using…" at bounding box center [357, 218] width 74 height 74
click at [371, 228] on video "Your browser must support playing .mp4 files to use Literably. Please try using…" at bounding box center [357, 218] width 74 height 74
click at [376, 230] on video "Your browser must support playing .mp4 files to use Literably. Please try using…" at bounding box center [357, 218] width 74 height 74
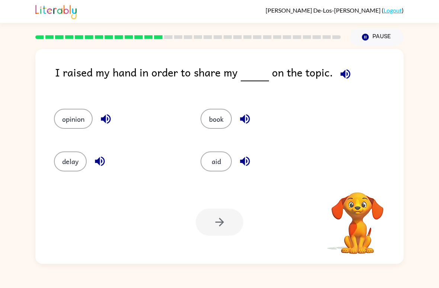
click at [378, 226] on video "Your browser must support playing .mp4 files to use Literably. Please try using…" at bounding box center [357, 218] width 74 height 74
click at [69, 123] on button "opinion" at bounding box center [73, 119] width 39 height 20
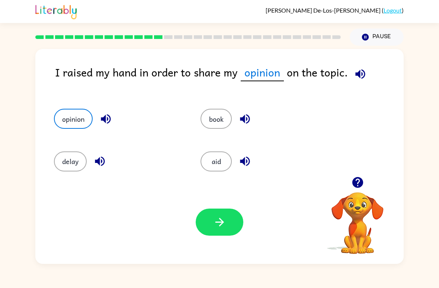
click at [213, 231] on button "button" at bounding box center [220, 222] width 48 height 27
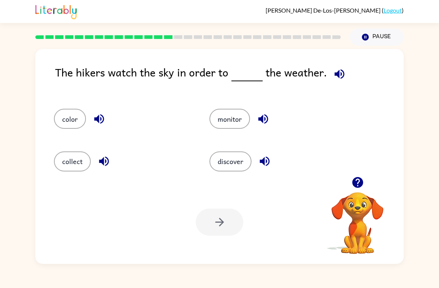
click at [230, 171] on button "discover" at bounding box center [230, 162] width 42 height 20
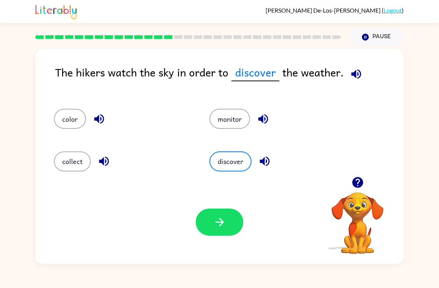
click at [229, 225] on button "button" at bounding box center [220, 222] width 48 height 27
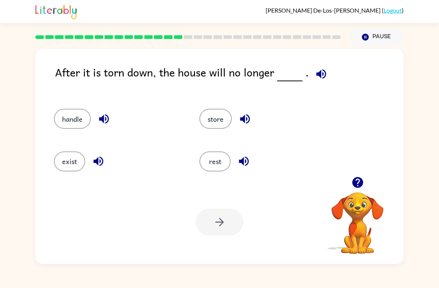
click at [70, 169] on button "exist" at bounding box center [69, 162] width 31 height 20
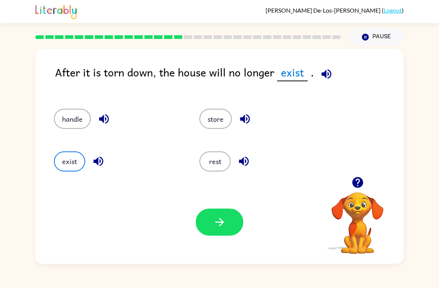
click at [211, 218] on button "button" at bounding box center [220, 222] width 48 height 27
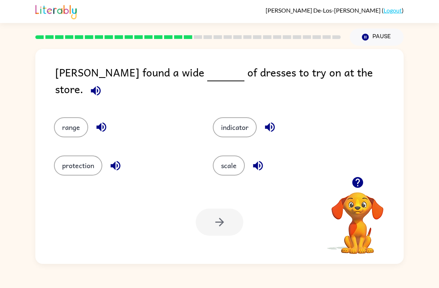
click at [229, 166] on button "scale" at bounding box center [229, 166] width 32 height 20
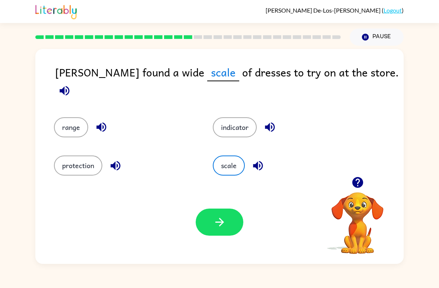
click at [223, 223] on icon "button" at bounding box center [219, 222] width 9 height 9
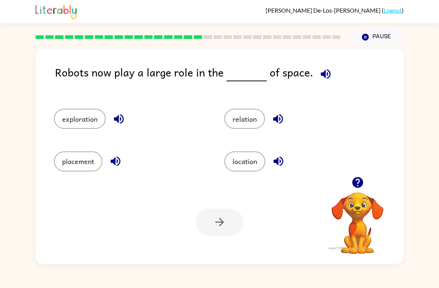
click at [78, 165] on button "placement" at bounding box center [78, 162] width 48 height 20
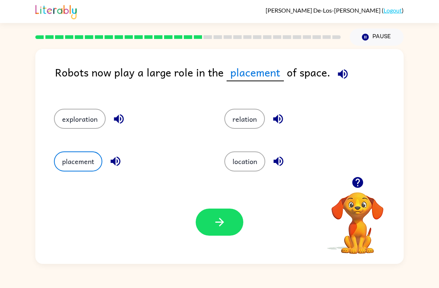
click at [195, 230] on div "Your browser must support playing .mp4 files to use Literably. Please try using…" at bounding box center [219, 223] width 368 height 84
click at [220, 214] on button "button" at bounding box center [220, 222] width 48 height 27
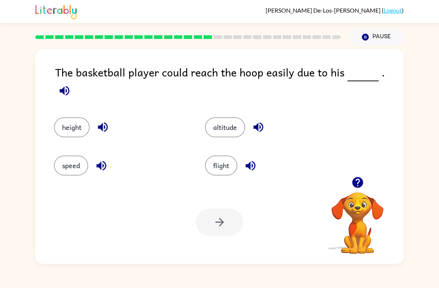
click at [422, 94] on div "The basketball player could reach the hoop easily due to his . height altitude …" at bounding box center [219, 155] width 439 height 219
click at [70, 161] on button "speed" at bounding box center [71, 166] width 34 height 20
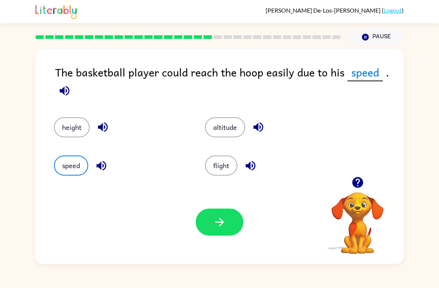
click at [220, 220] on icon "button" at bounding box center [219, 222] width 9 height 9
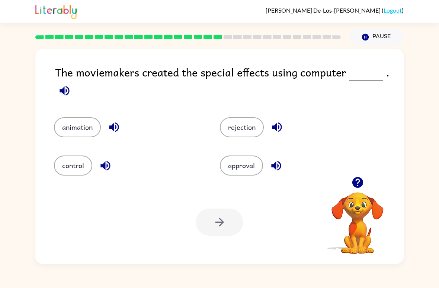
click at [74, 170] on button "control" at bounding box center [73, 166] width 38 height 20
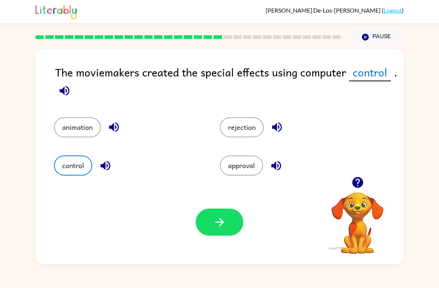
click at [223, 221] on icon "button" at bounding box center [219, 222] width 13 height 13
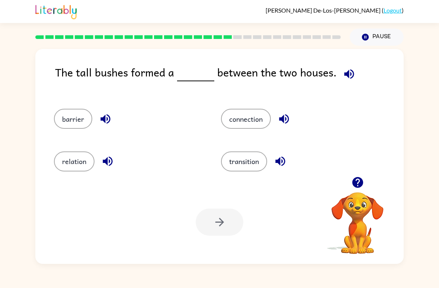
click at [73, 162] on button "relation" at bounding box center [74, 162] width 41 height 20
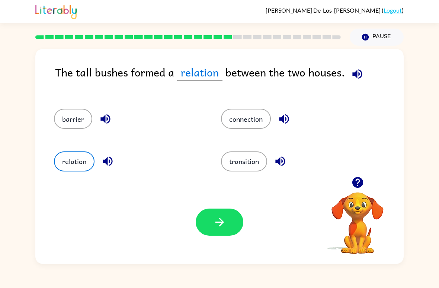
click at [228, 217] on button "button" at bounding box center [220, 222] width 48 height 27
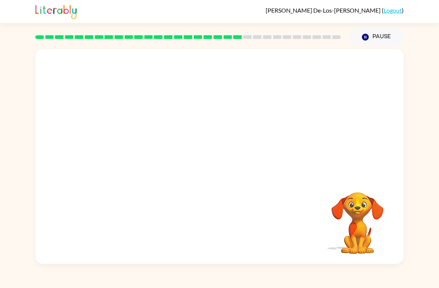
click at [361, 213] on video "Your browser must support playing .mp4 files to use Literably. Please try using…" at bounding box center [357, 218] width 74 height 74
click at [434, 181] on div "Your browser must support playing .mp4 files to use Literably. Please try using…" at bounding box center [219, 155] width 439 height 219
click at [403, 128] on div at bounding box center [219, 113] width 368 height 128
click at [432, 207] on div "Your browser must support playing .mp4 files to use Literably. Please try using…" at bounding box center [219, 155] width 439 height 219
click at [175, 141] on video "Your browser must support playing .mp4 files to use Literably. Please try using…" at bounding box center [219, 113] width 368 height 128
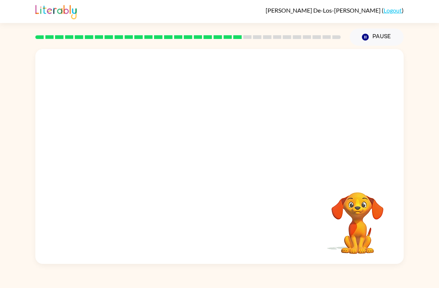
click at [269, 197] on div "Your browser must support playing .mp4 files to use Literably. Please try using…" at bounding box center [219, 156] width 368 height 215
click at [360, 223] on video "Your browser must support playing .mp4 files to use Literably. Please try using…" at bounding box center [357, 218] width 74 height 74
click at [376, 226] on video "Your browser must support playing .mp4 files to use Literably. Please try using…" at bounding box center [357, 218] width 74 height 74
click at [361, 233] on video "Your browser must support playing .mp4 files to use Literably. Please try using…" at bounding box center [357, 218] width 74 height 74
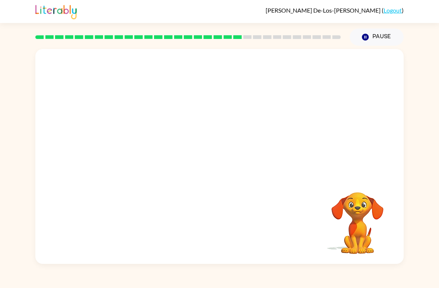
click at [386, 216] on video "Your browser must support playing .mp4 files to use Literably. Please try using…" at bounding box center [357, 218] width 74 height 74
click at [308, 196] on div "Your browser must support playing .mp4 files to use Literably. Please try using…" at bounding box center [219, 156] width 368 height 215
click at [285, 200] on div "Your browser must support playing .mp4 files to use Literably. Please try using…" at bounding box center [219, 156] width 368 height 215
click at [167, 137] on video "Your browser must support playing .mp4 files to use Literably. Please try using…" at bounding box center [219, 113] width 368 height 128
click at [360, 228] on video "Your browser must support playing .mp4 files to use Literably. Please try using…" at bounding box center [357, 218] width 74 height 74
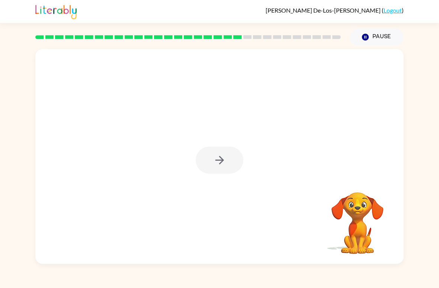
click at [381, 222] on video "Your browser must support playing .mp4 files to use Literably. Please try using…" at bounding box center [357, 218] width 74 height 74
click at [210, 163] on button "button" at bounding box center [220, 160] width 48 height 27
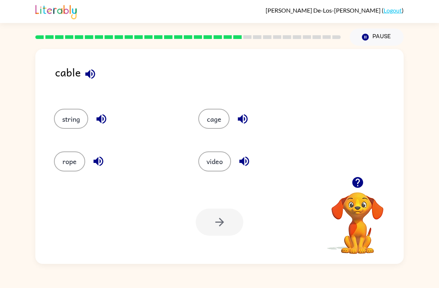
click at [63, 164] on button "rope" at bounding box center [69, 162] width 31 height 20
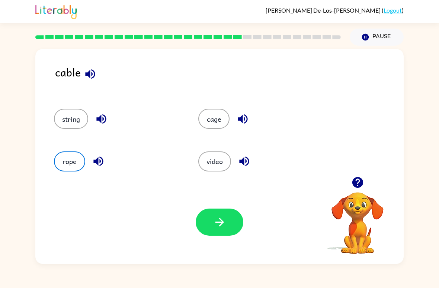
click at [235, 226] on button "button" at bounding box center [220, 222] width 48 height 27
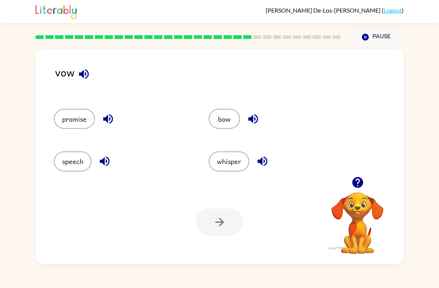
click at [231, 119] on button "bow" at bounding box center [224, 119] width 31 height 20
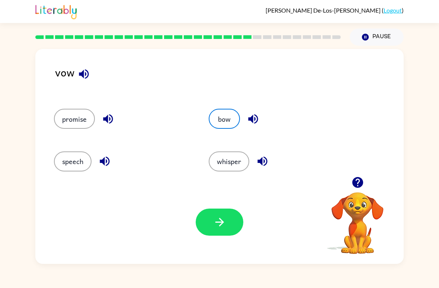
click at [221, 224] on icon "button" at bounding box center [219, 222] width 13 height 13
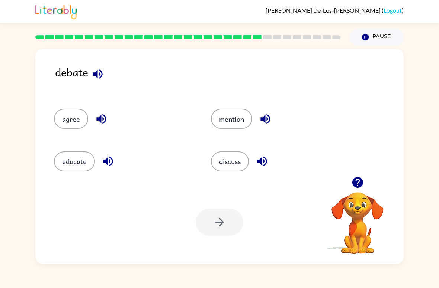
click at [238, 157] on button "discuss" at bounding box center [230, 162] width 38 height 20
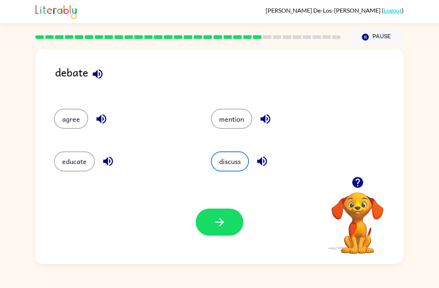
click at [225, 221] on icon "button" at bounding box center [219, 222] width 13 height 13
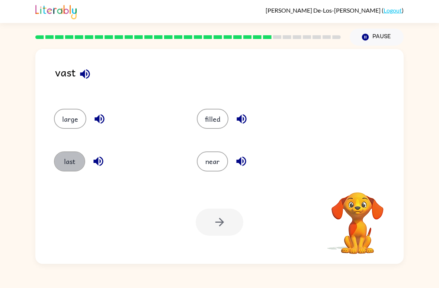
click at [71, 168] on button "last" at bounding box center [69, 162] width 31 height 20
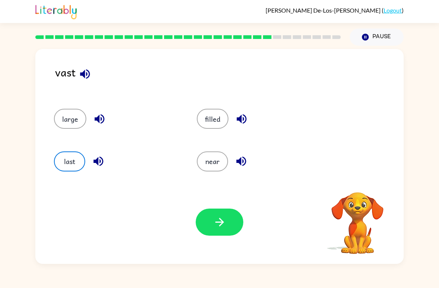
click at [214, 225] on icon "button" at bounding box center [219, 222] width 13 height 13
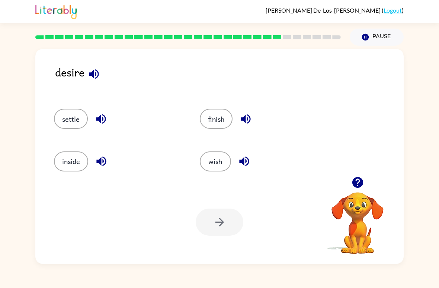
click at [75, 121] on button "settle" at bounding box center [71, 119] width 34 height 20
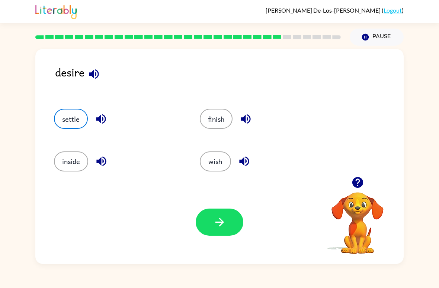
click at [220, 210] on button "button" at bounding box center [220, 222] width 48 height 27
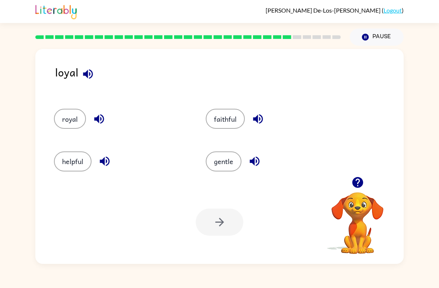
click at [72, 118] on button "royal" at bounding box center [70, 119] width 32 height 20
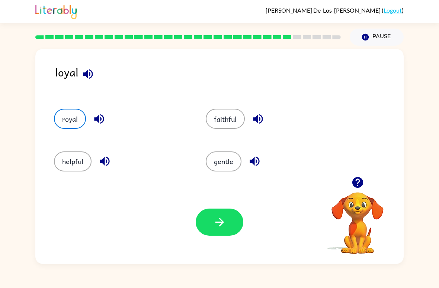
click at [231, 213] on button "button" at bounding box center [220, 222] width 48 height 27
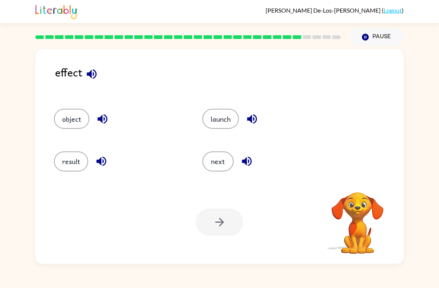
click at [73, 163] on button "result" at bounding box center [71, 162] width 34 height 20
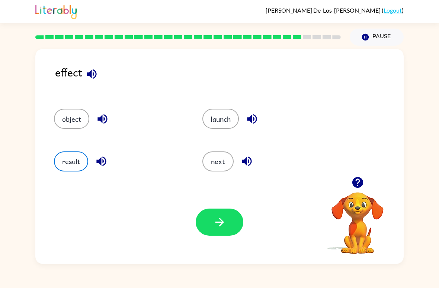
click at [240, 226] on button "button" at bounding box center [220, 222] width 48 height 27
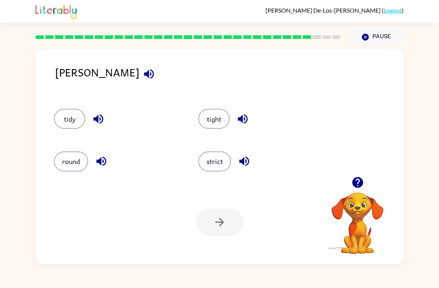
click at [229, 232] on div at bounding box center [220, 222] width 48 height 27
click at [224, 177] on div "strict" at bounding box center [256, 159] width 144 height 42
click at [223, 177] on div "strict" at bounding box center [256, 159] width 144 height 42
click at [215, 158] on button "strict" at bounding box center [214, 162] width 33 height 20
click at [214, 158] on button "strict" at bounding box center [214, 162] width 33 height 20
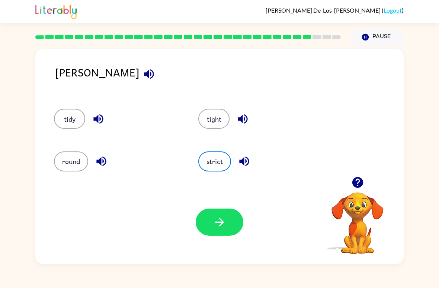
click at [231, 220] on button "button" at bounding box center [220, 222] width 48 height 27
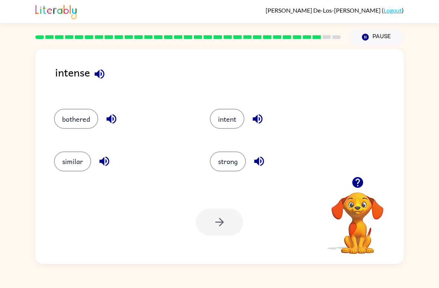
click at [83, 120] on button "bothered" at bounding box center [76, 119] width 44 height 20
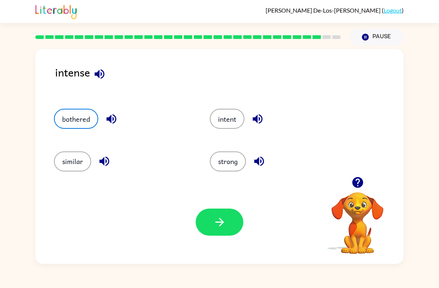
click at [227, 160] on button "strong" at bounding box center [228, 162] width 36 height 20
click at [76, 118] on button "bothered" at bounding box center [76, 119] width 44 height 20
click at [213, 212] on button "button" at bounding box center [220, 222] width 48 height 27
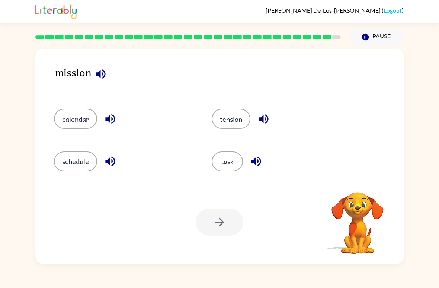
click at [233, 156] on button "task" at bounding box center [227, 162] width 31 height 20
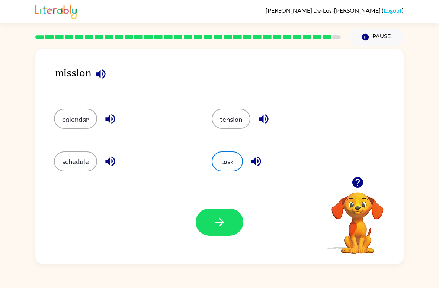
click at [228, 228] on button "button" at bounding box center [220, 222] width 48 height 27
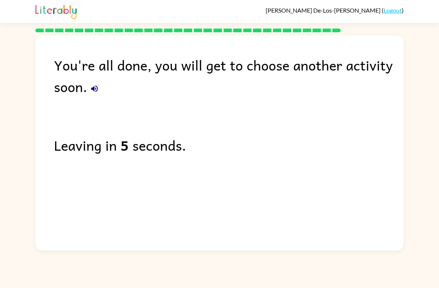
click at [383, 198] on div "You're all done, you will get to choose another activity soon. Leaving in 5 sec…" at bounding box center [219, 142] width 368 height 212
click at [368, 194] on div "You're all done, you will get to choose another activity soon. Leaving in 4 sec…" at bounding box center [219, 142] width 368 height 212
